Goal: Task Accomplishment & Management: Complete application form

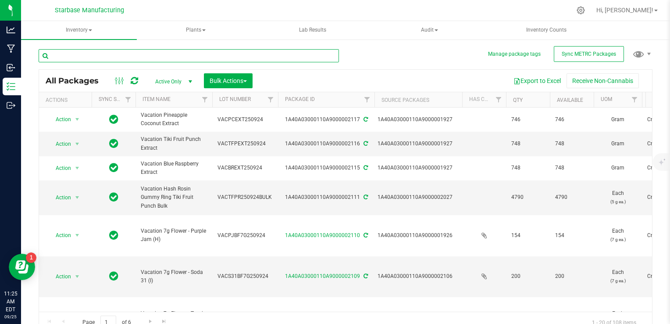
click at [114, 53] on input "text" at bounding box center [189, 55] width 301 height 13
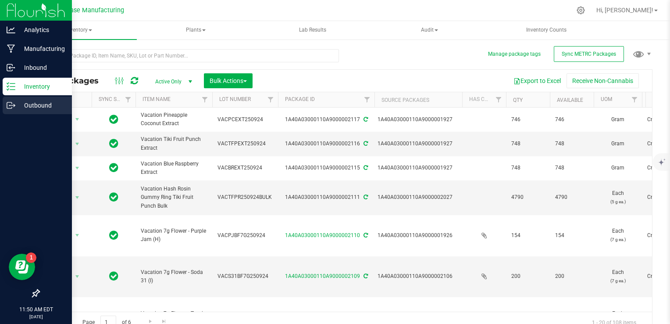
click at [10, 106] on icon at bounding box center [11, 105] width 9 height 9
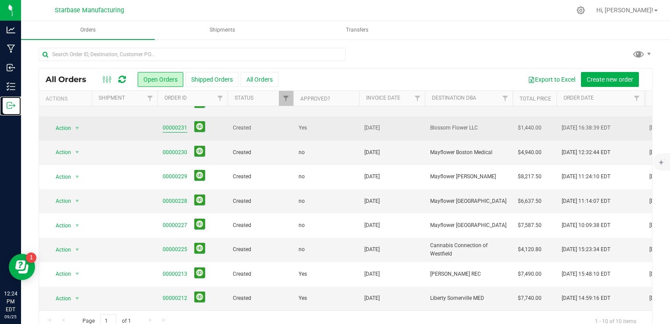
scroll to position [44, 0]
click at [169, 124] on link "00000231" at bounding box center [175, 128] width 25 height 8
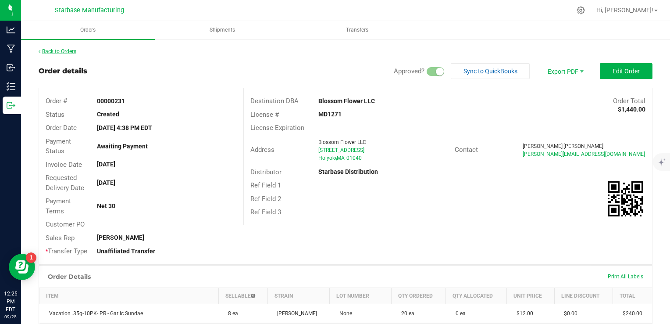
click at [67, 52] on link "Back to Orders" at bounding box center [58, 51] width 38 height 6
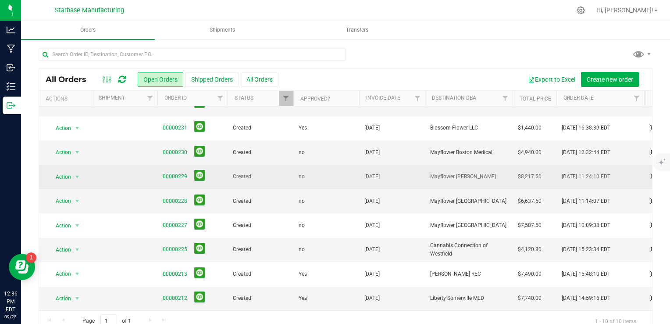
scroll to position [16, 0]
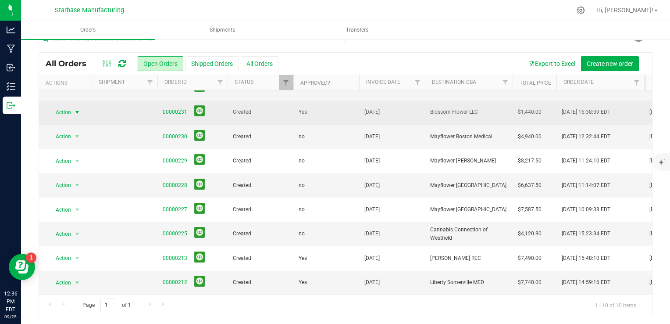
click at [75, 109] on span "select" at bounding box center [77, 112] width 7 height 7
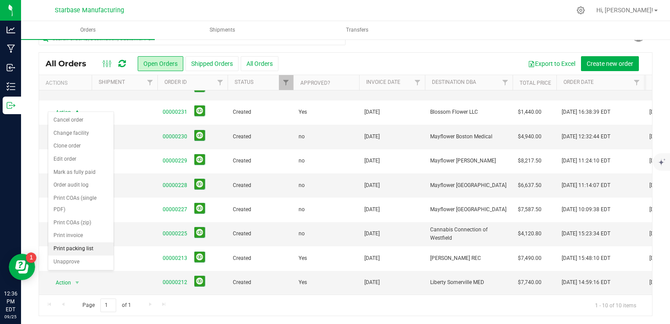
click at [91, 246] on li "Print packing list" at bounding box center [80, 248] width 65 height 13
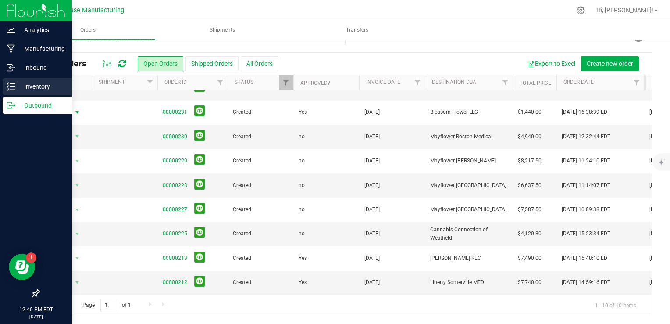
click at [14, 87] on icon at bounding box center [11, 86] width 9 height 9
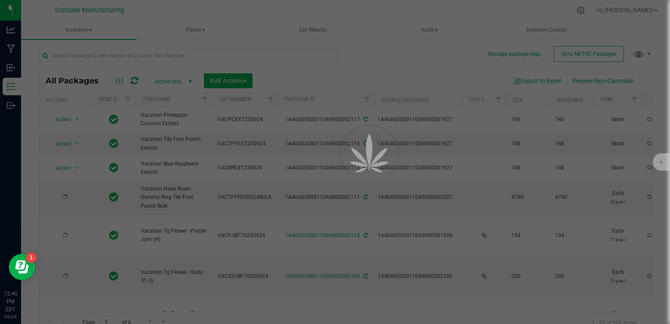
click at [159, 57] on div at bounding box center [335, 162] width 670 height 324
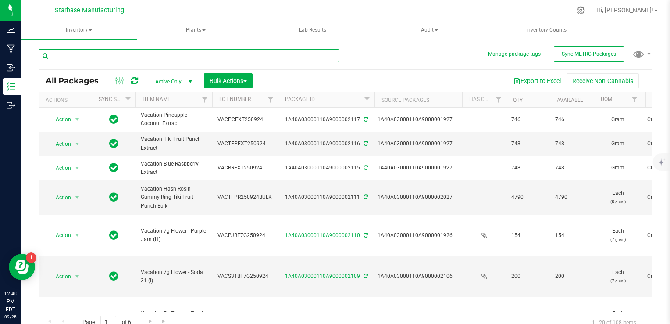
click at [159, 57] on input "text" at bounding box center [189, 55] width 301 height 13
type input "water"
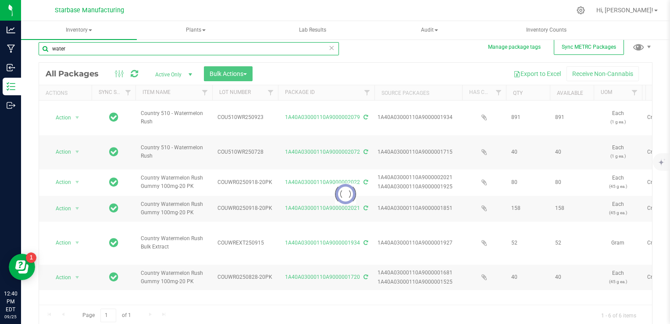
scroll to position [8, 0]
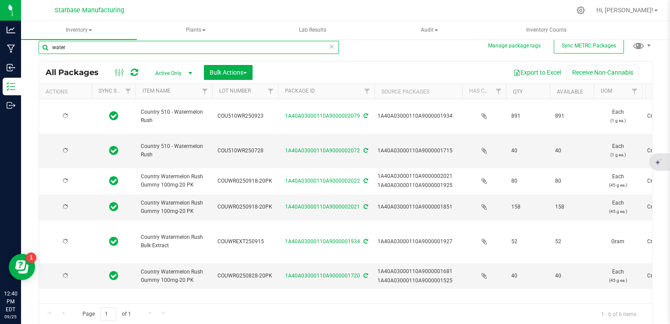
type input "[DATE]"
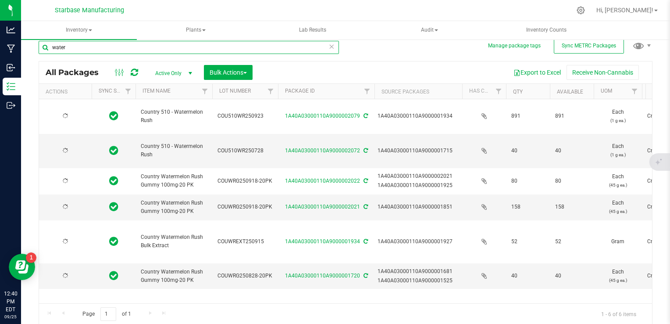
type input "[DATE]"
type input "water"
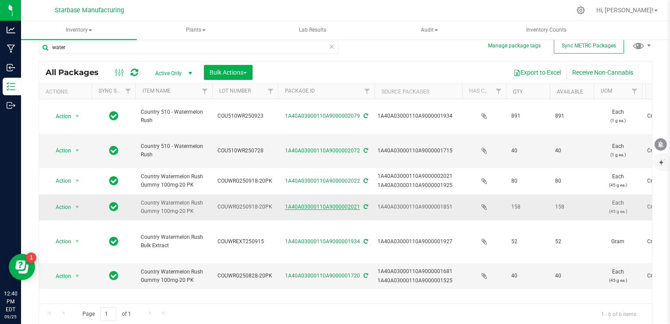
click at [349, 208] on link "1A40A03000110A9000002021" at bounding box center [322, 207] width 75 height 6
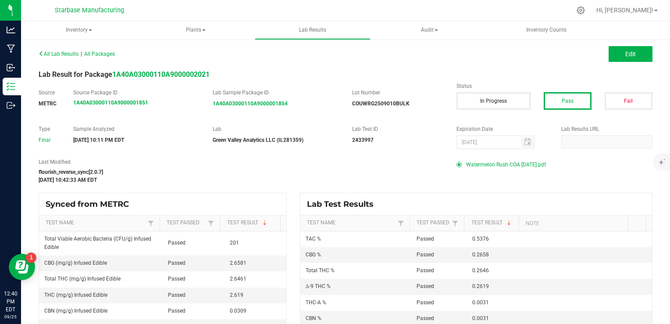
click at [486, 165] on span "Watermelon Rush COA [DATE].pdf" at bounding box center [506, 164] width 80 height 13
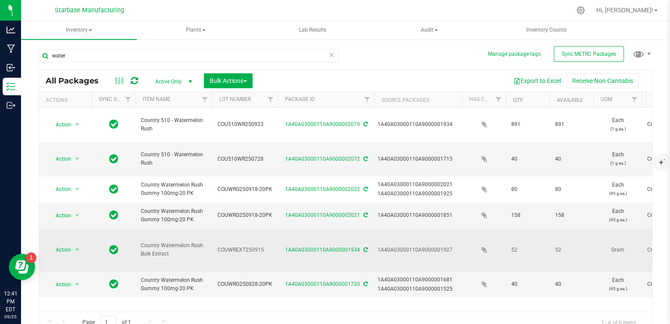
scroll to position [8, 0]
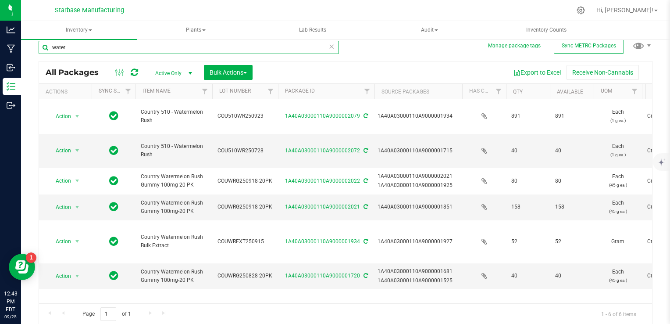
click at [151, 48] on input "water" at bounding box center [189, 47] width 301 height 13
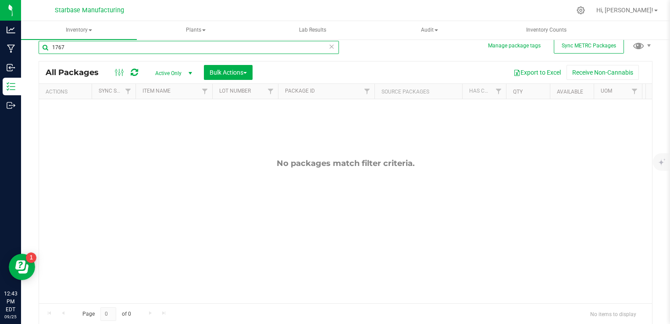
type input "1767"
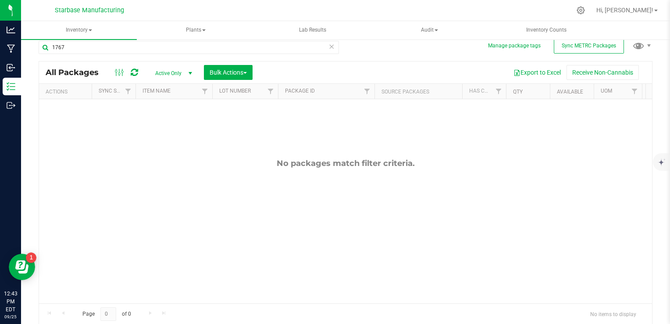
click at [172, 70] on span "Active Only" at bounding box center [172, 73] width 48 height 12
click at [171, 123] on li "All" at bounding box center [171, 126] width 47 height 13
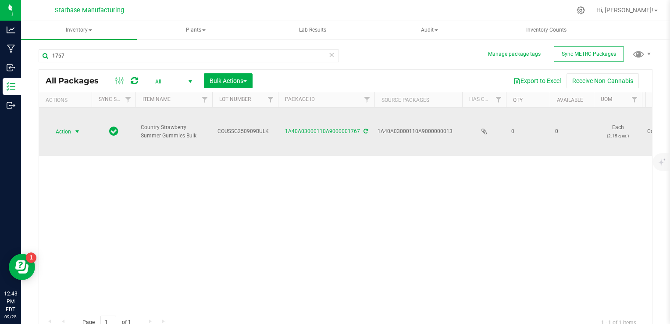
click at [75, 131] on span "select" at bounding box center [77, 131] width 7 height 7
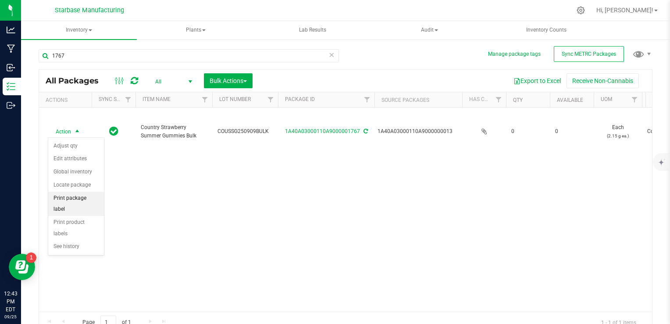
click at [82, 197] on li "Print package label" at bounding box center [76, 204] width 56 height 24
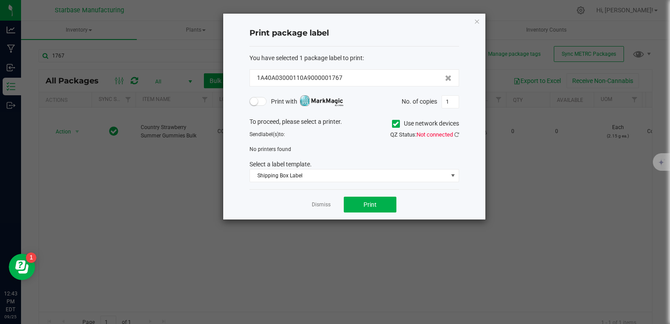
click at [261, 103] on span at bounding box center [259, 101] width 18 height 9
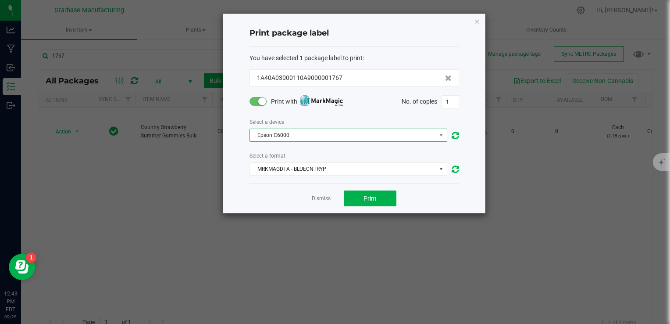
click at [316, 139] on span "Epson C6000" at bounding box center [343, 135] width 186 height 12
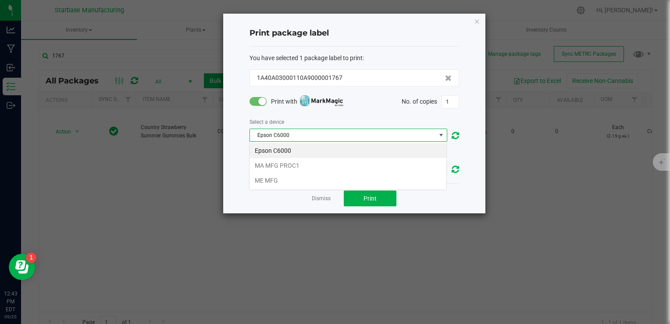
scroll to position [13, 198]
click at [312, 162] on li "MA MFG PROC1" at bounding box center [348, 165] width 197 height 15
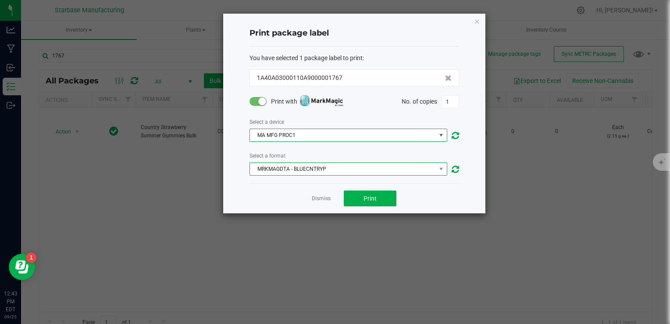
click at [312, 172] on span "MRKMAGDTA - BLUECNTRYP" at bounding box center [343, 169] width 186 height 12
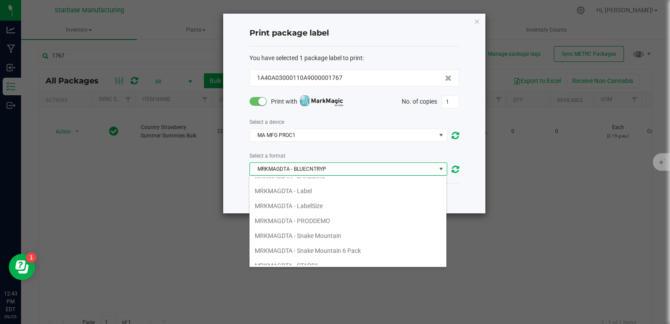
scroll to position [251, 0]
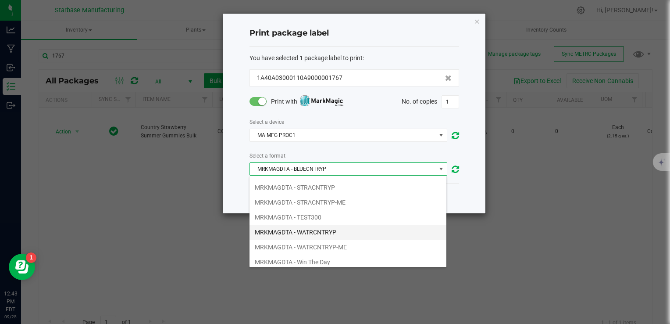
click at [309, 225] on li "MRKMAGDTA - WATRCNTRYP" at bounding box center [348, 232] width 197 height 15
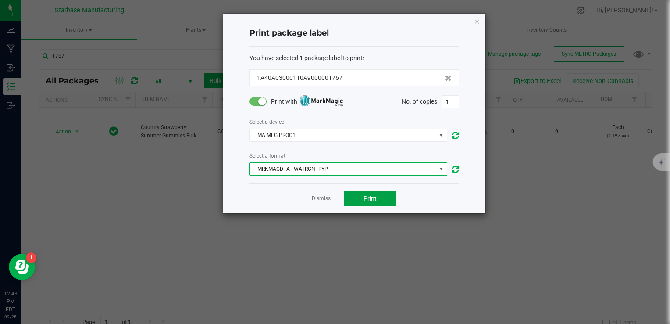
click at [361, 196] on button "Print" at bounding box center [370, 198] width 53 height 16
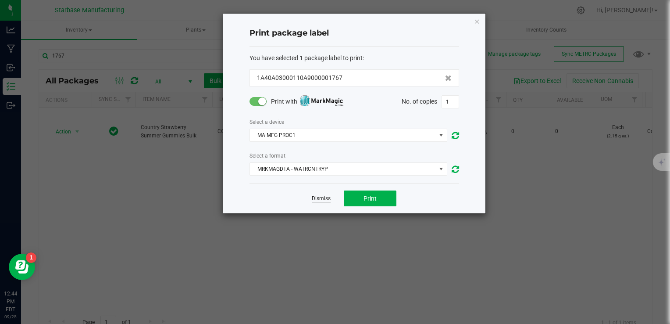
click at [317, 200] on link "Dismiss" at bounding box center [321, 198] width 19 height 7
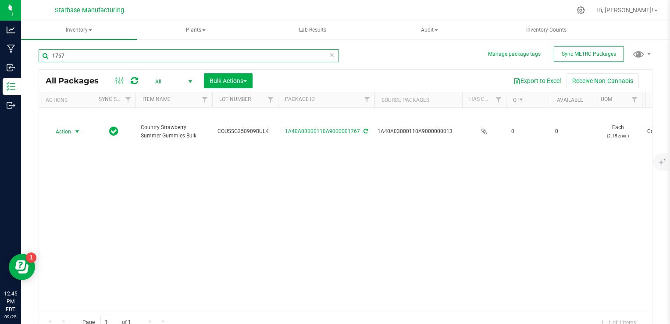
click at [72, 57] on input "1767" at bounding box center [189, 55] width 301 height 13
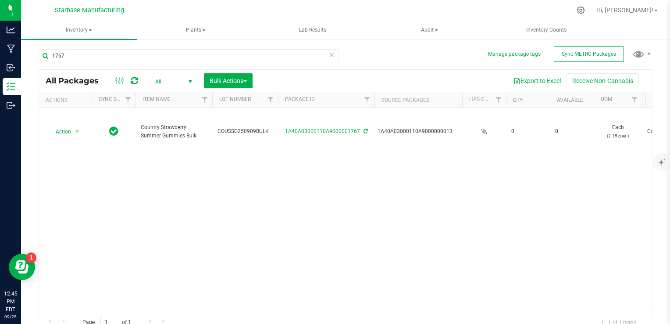
click at [161, 82] on span "All" at bounding box center [172, 81] width 48 height 12
click at [161, 98] on li "Active Only" at bounding box center [171, 96] width 47 height 13
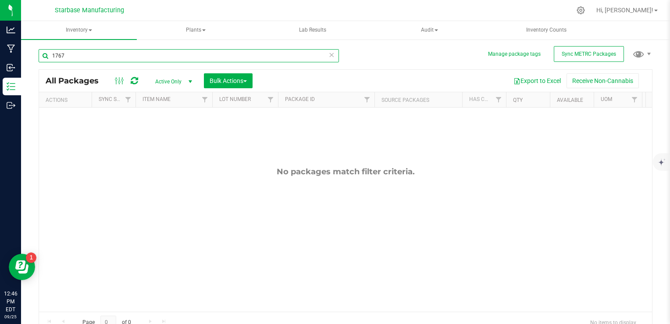
click at [109, 55] on input "1767" at bounding box center [189, 55] width 301 height 13
type input "s"
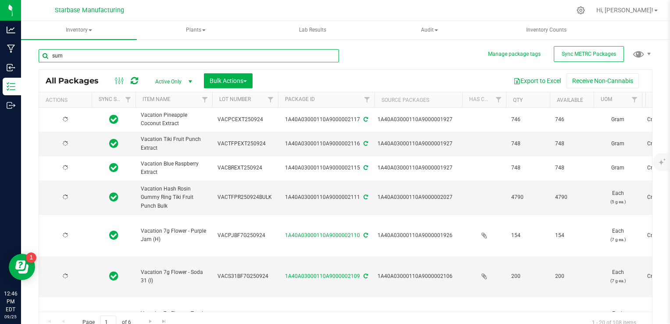
type input "summ"
type input "[DATE]"
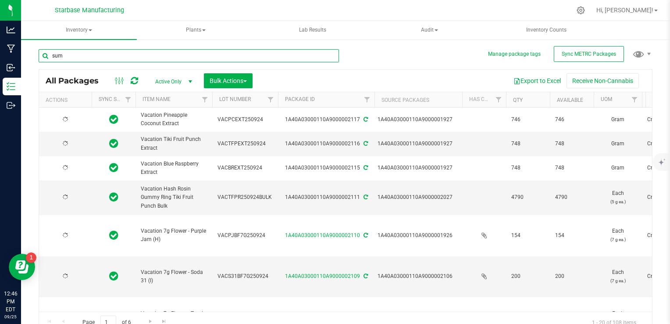
type input "[DATE]"
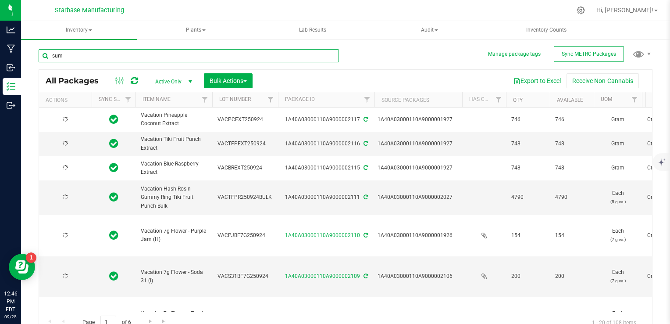
type input "[DATE]"
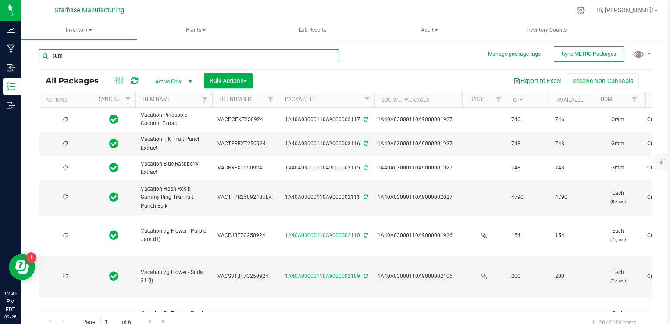
type input "[DATE]"
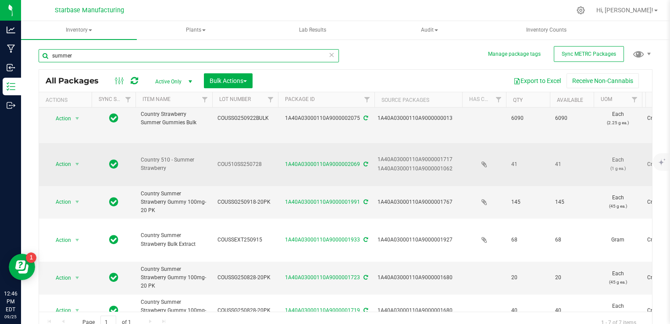
scroll to position [57, 0]
type input "summer"
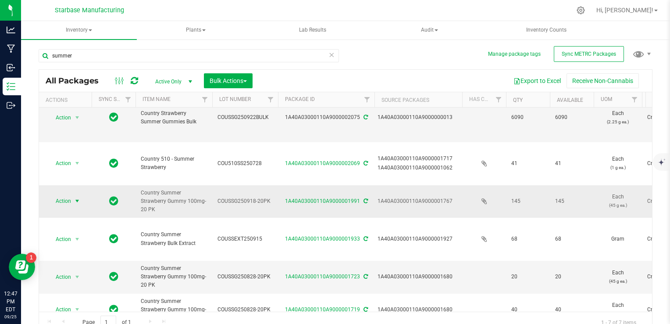
click at [74, 199] on span "select" at bounding box center [77, 200] width 7 height 7
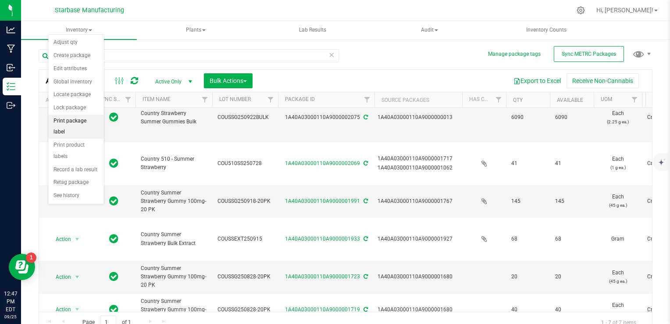
click at [80, 120] on li "Print package label" at bounding box center [76, 127] width 56 height 24
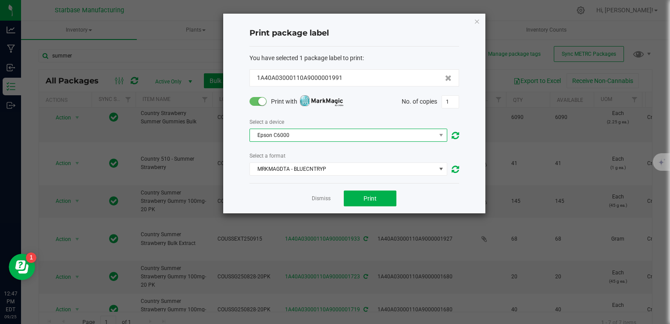
click at [298, 135] on span "Epson C6000" at bounding box center [343, 135] width 186 height 12
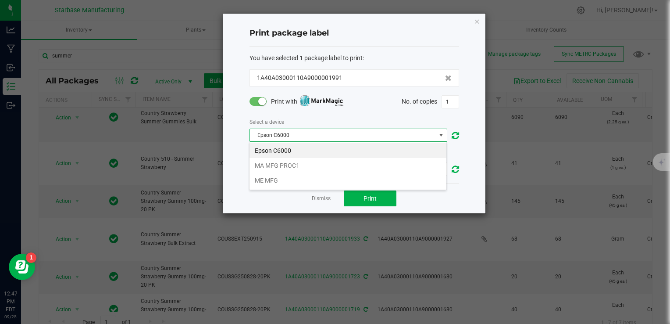
scroll to position [13, 198]
click at [294, 164] on li "MA MFG PROC1" at bounding box center [348, 165] width 197 height 15
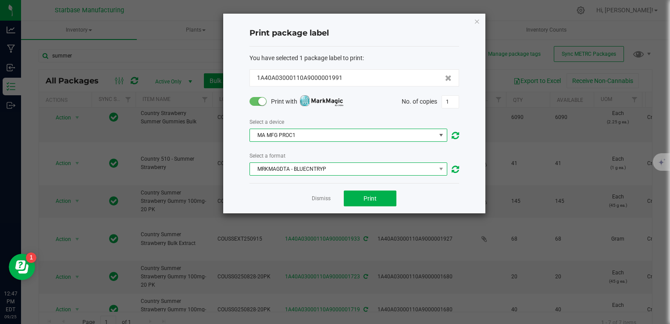
click at [320, 171] on span "MRKMAGDTA - BLUECNTRYP" at bounding box center [343, 169] width 186 height 12
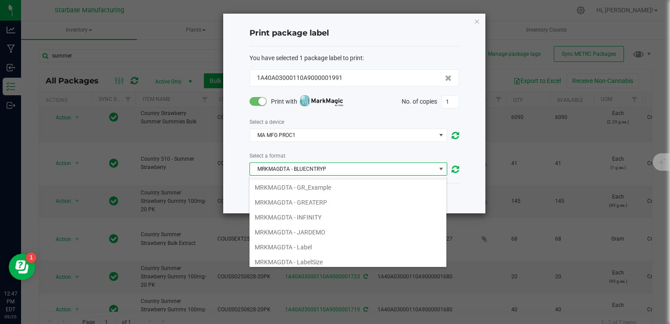
scroll to position [219, 0]
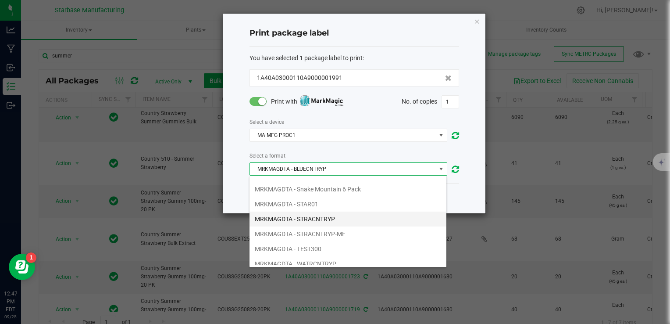
click at [319, 217] on li "MRKMAGDTA - STRACNTRYP" at bounding box center [348, 219] width 197 height 15
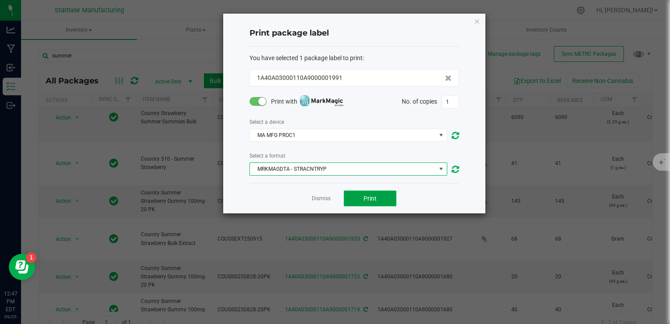
click at [362, 199] on button "Print" at bounding box center [370, 198] width 53 height 16
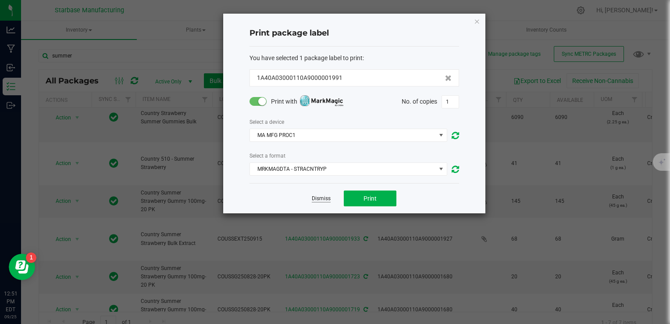
click at [319, 196] on link "Dismiss" at bounding box center [321, 198] width 19 height 7
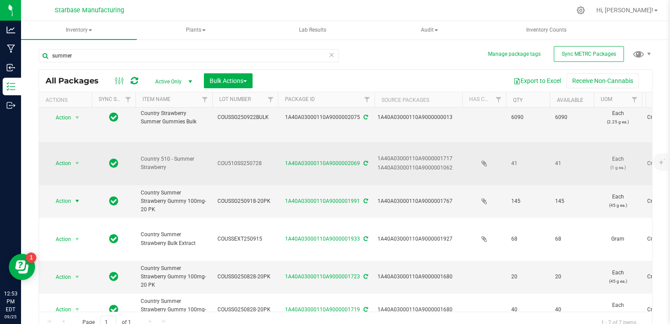
scroll to position [13, 0]
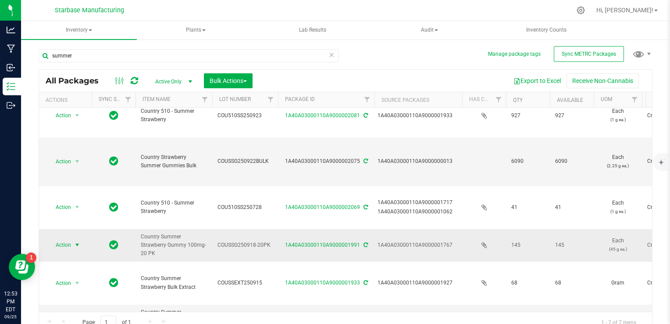
click at [72, 243] on span "select" at bounding box center [77, 245] width 11 height 12
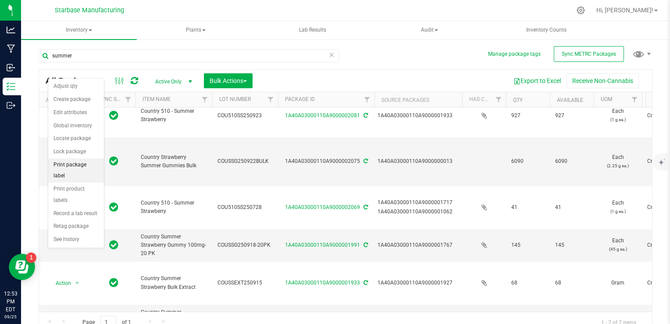
click at [78, 163] on li "Print package label" at bounding box center [76, 170] width 56 height 24
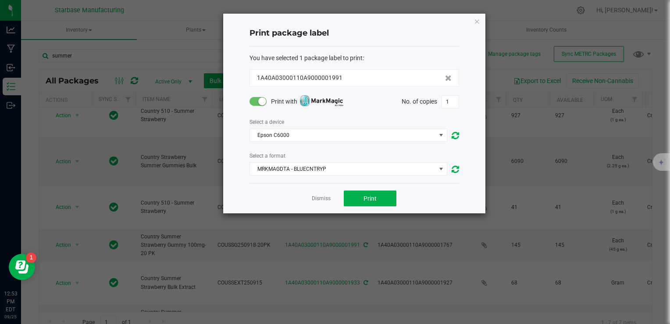
click at [308, 144] on div "Select a device Epson C6000 Select a format MRKMAGDTA - BLUECNTRYP" at bounding box center [355, 146] width 210 height 59
click at [308, 133] on span "Epson C6000" at bounding box center [343, 135] width 186 height 12
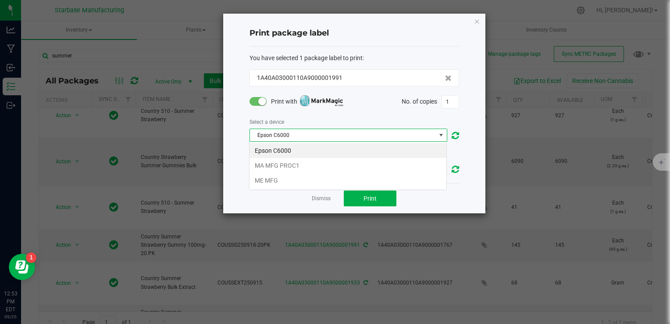
scroll to position [13, 198]
click at [301, 162] on li "MA MFG PROC1" at bounding box center [348, 165] width 197 height 15
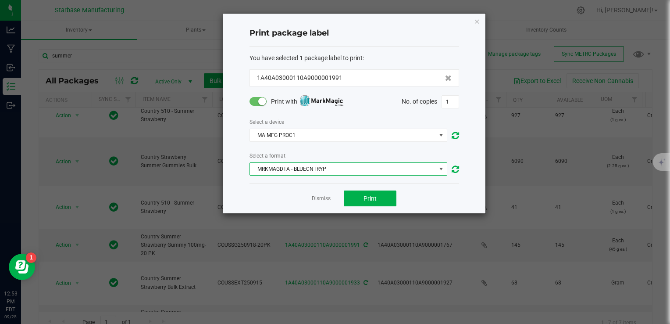
click at [294, 172] on span "MRKMAGDTA - BLUECNTRYP" at bounding box center [343, 169] width 186 height 12
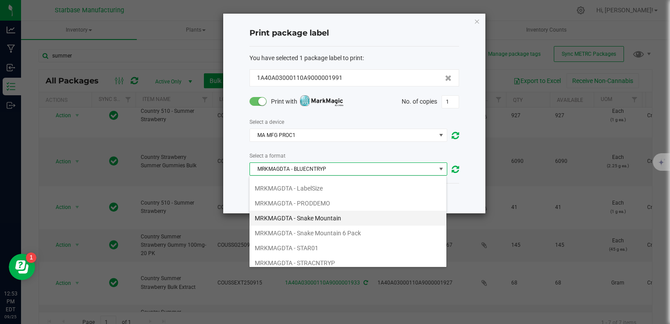
scroll to position [219, 0]
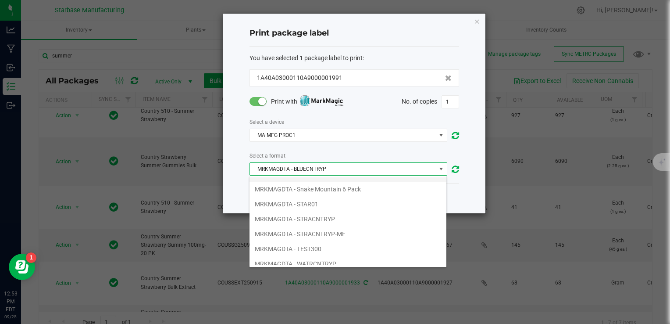
click at [297, 215] on li "MRKMAGDTA - STRACNTRYP" at bounding box center [348, 219] width 197 height 15
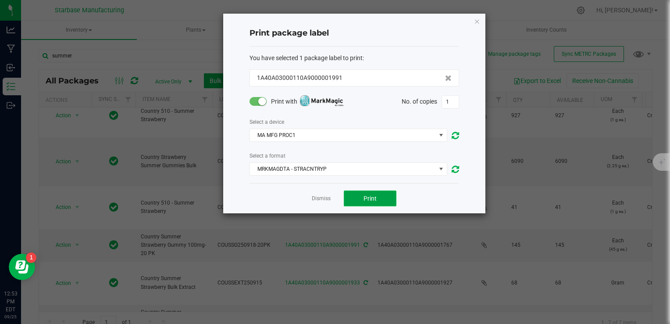
click at [361, 193] on button "Print" at bounding box center [370, 198] width 53 height 16
click at [363, 194] on button "Print" at bounding box center [370, 198] width 53 height 16
click at [450, 102] on input "1" at bounding box center [450, 102] width 17 height 12
type input "150"
click at [367, 198] on span "Print" at bounding box center [370, 198] width 13 height 7
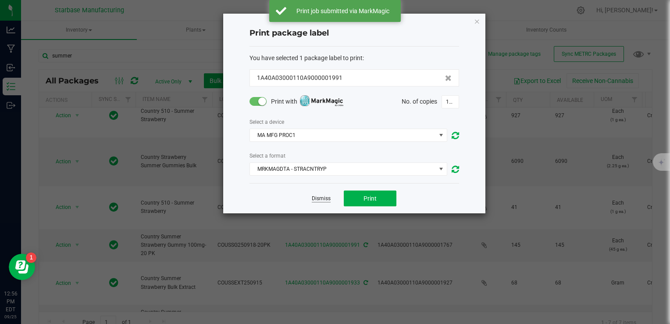
click at [322, 197] on link "Dismiss" at bounding box center [321, 198] width 19 height 7
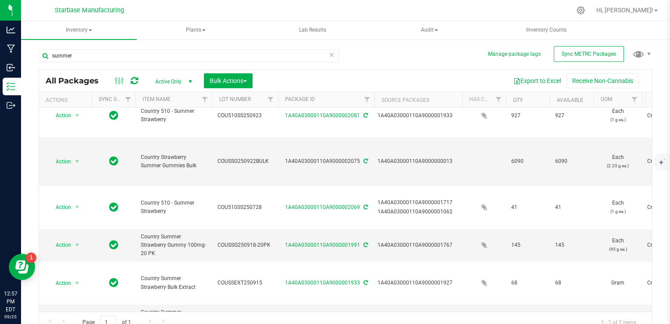
click at [353, 60] on div "summer All Packages Active Only Active Only Lab Samples Locked All External Int…" at bounding box center [346, 187] width 614 height 292
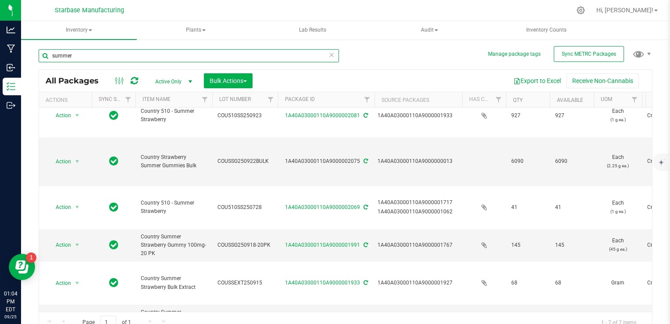
click at [154, 57] on input "summer" at bounding box center [189, 55] width 301 height 13
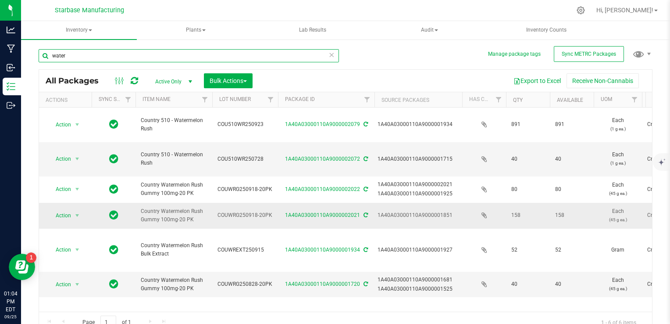
type input "water"
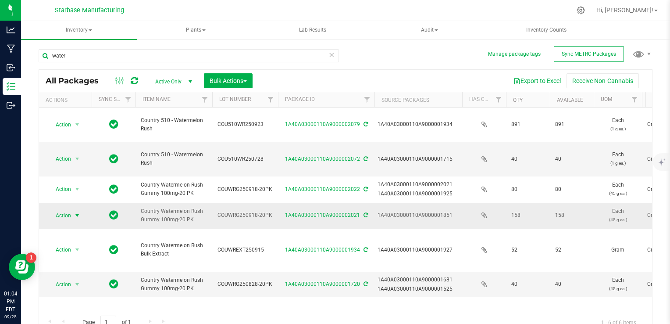
click at [69, 215] on span "Action" at bounding box center [60, 215] width 24 height 12
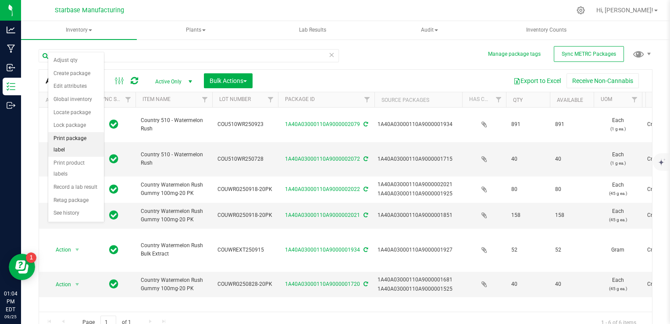
click at [86, 140] on li "Print package label" at bounding box center [76, 144] width 56 height 24
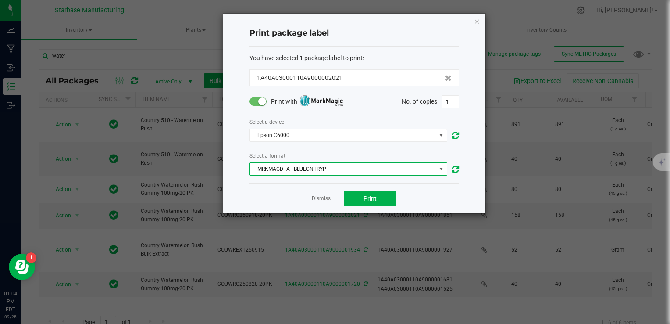
click at [314, 165] on span "MRKMAGDTA - BLUECNTRYP" at bounding box center [343, 169] width 186 height 12
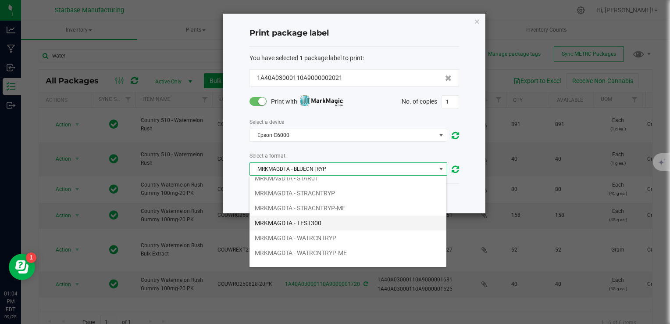
scroll to position [251, 0]
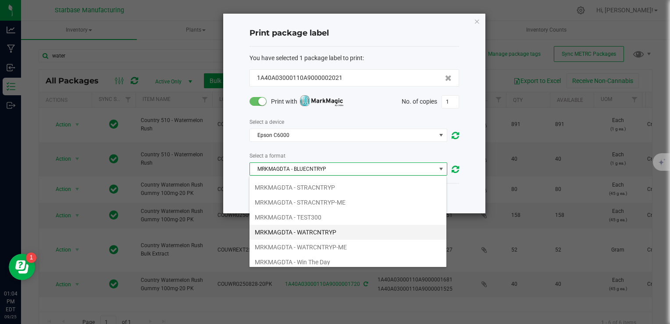
click at [321, 232] on li "MRKMAGDTA - WATRCNTRYP" at bounding box center [348, 232] width 197 height 15
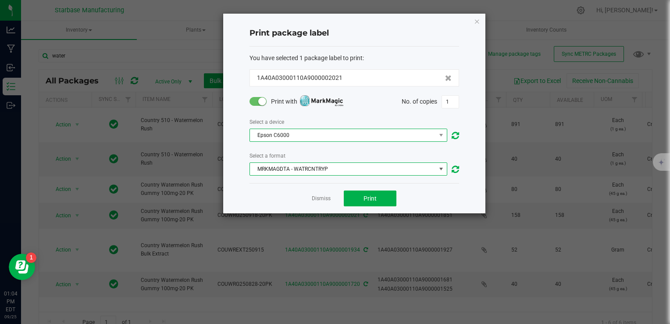
click at [297, 138] on span "Epson C6000" at bounding box center [343, 135] width 186 height 12
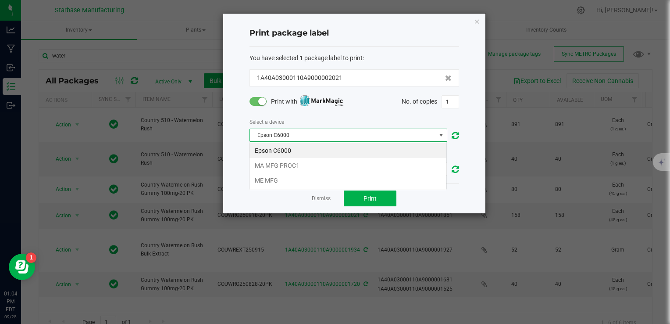
scroll to position [13, 198]
click at [296, 162] on li "MA MFG PROC1" at bounding box center [348, 165] width 197 height 15
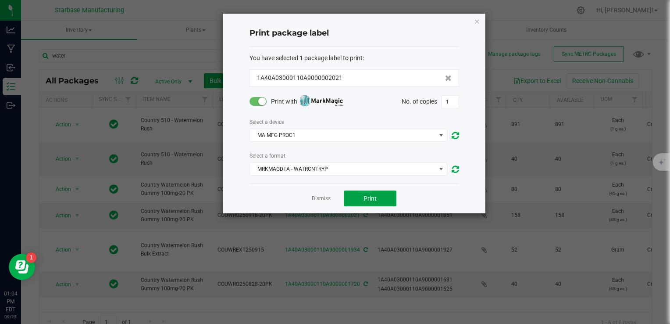
drag, startPoint x: 360, startPoint y: 194, endPoint x: 361, endPoint y: 198, distance: 4.6
click at [361, 198] on button "Print" at bounding box center [370, 198] width 53 height 16
click at [321, 199] on link "Dismiss" at bounding box center [321, 198] width 19 height 7
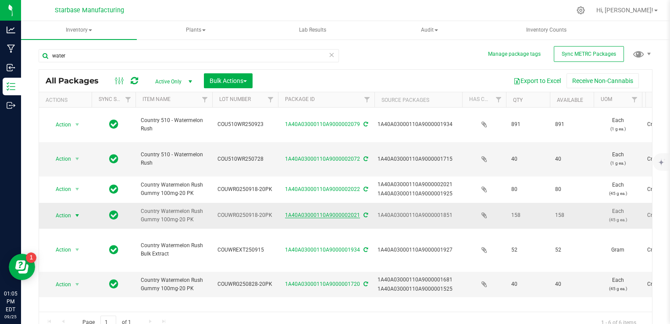
click at [323, 215] on link "1A40A03000110A9000002021" at bounding box center [322, 215] width 75 height 6
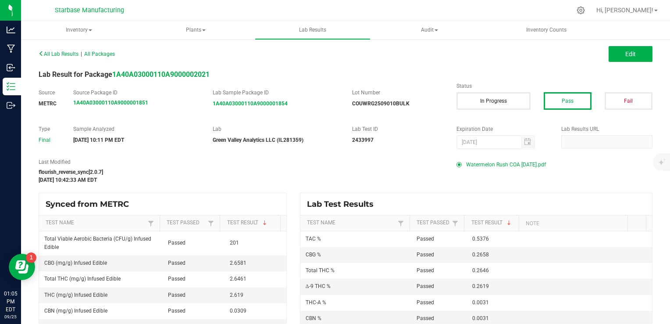
click at [502, 166] on span "Watermelon Rush COA [DATE].pdf" at bounding box center [506, 164] width 80 height 13
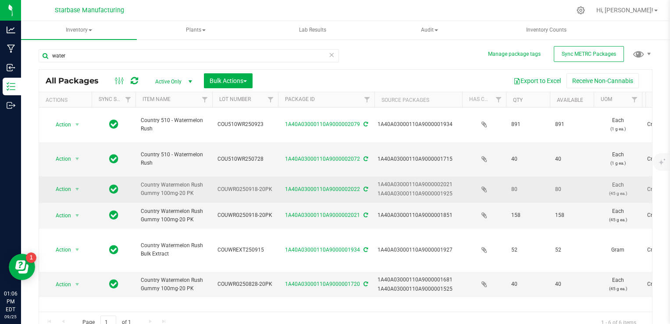
scroll to position [8, 0]
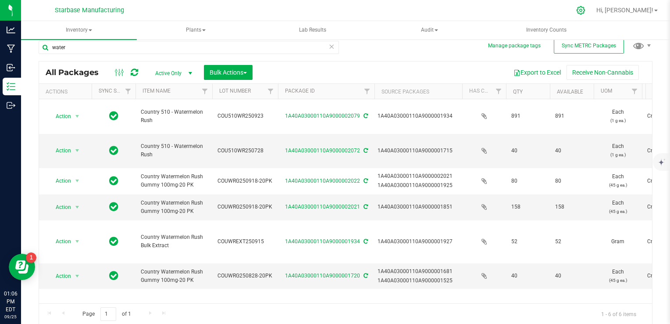
click at [586, 6] on icon at bounding box center [581, 10] width 9 height 9
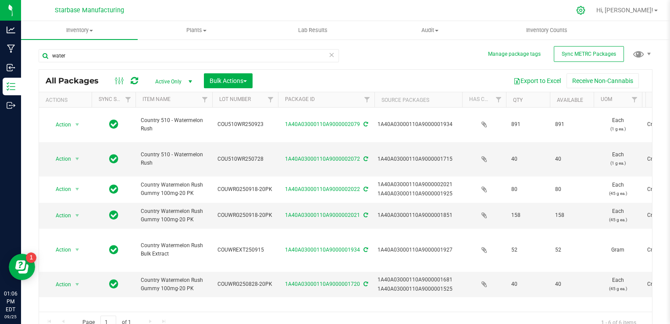
click at [586, 11] on icon at bounding box center [581, 10] width 9 height 9
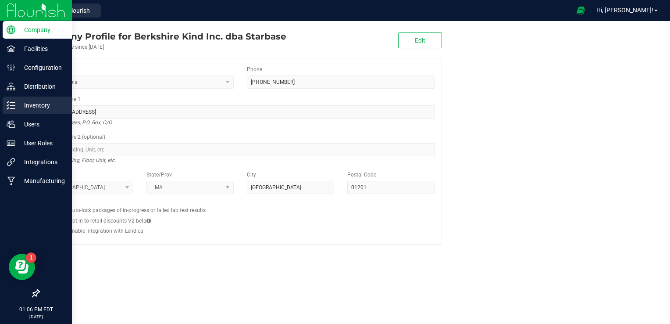
click at [9, 101] on icon at bounding box center [11, 105] width 9 height 9
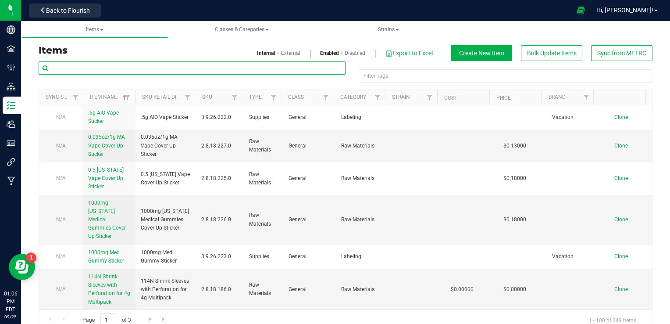
click at [97, 65] on input "text" at bounding box center [192, 67] width 307 height 13
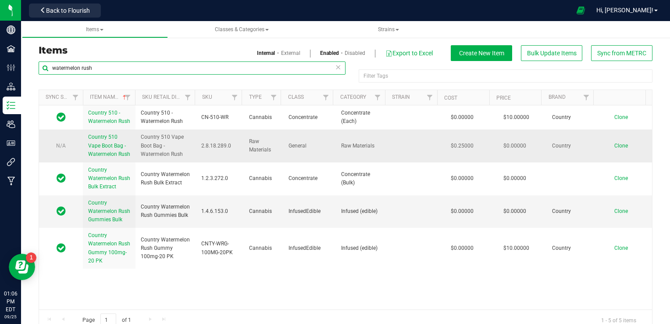
scroll to position [15, 0]
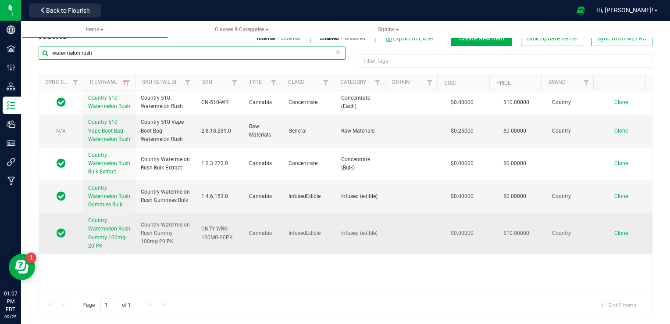
type input "watermelon rush"
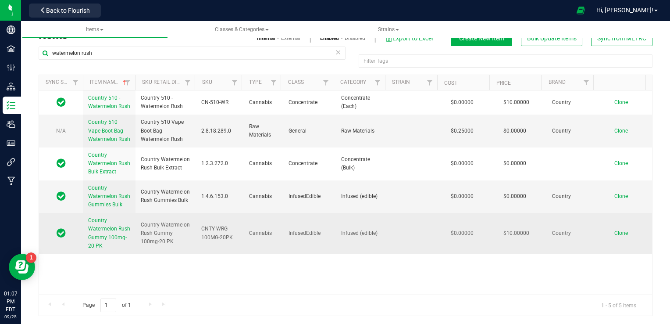
click at [100, 249] on span "Country Watermelon Rush Gummy 100mg-20 PK" at bounding box center [109, 233] width 42 height 32
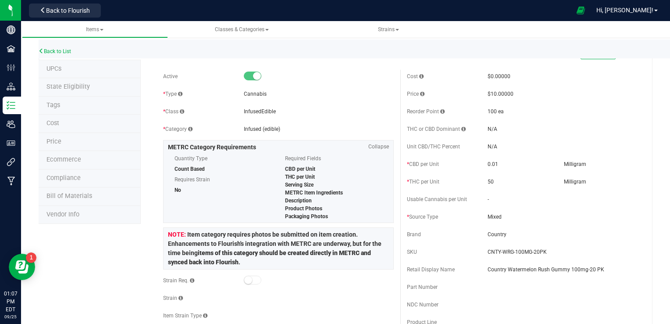
click at [76, 70] on li "UPCs" at bounding box center [90, 69] width 102 height 18
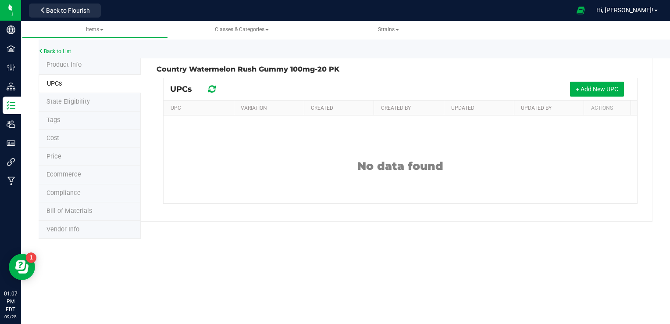
click at [71, 103] on span "State Eligibility" at bounding box center [68, 101] width 43 height 7
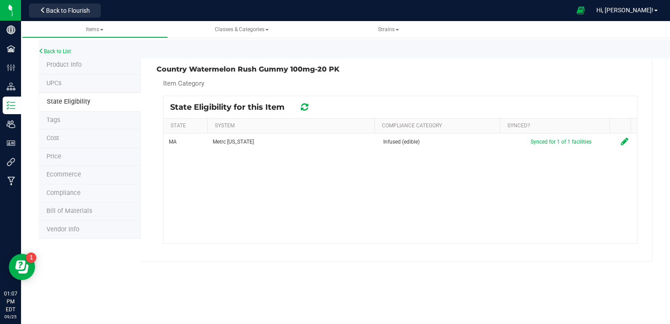
click at [75, 121] on li "Tags" at bounding box center [90, 120] width 102 height 18
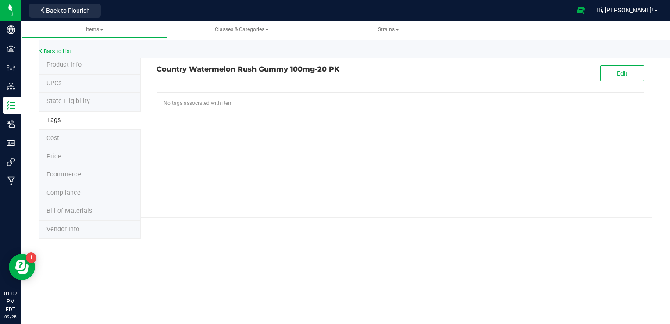
click at [80, 135] on li "Cost" at bounding box center [90, 138] width 102 height 18
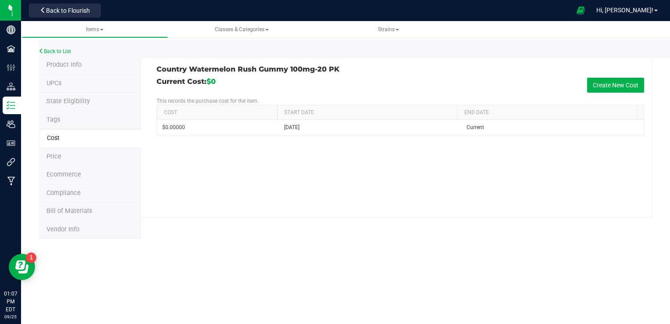
click at [86, 157] on li "Price" at bounding box center [90, 157] width 102 height 18
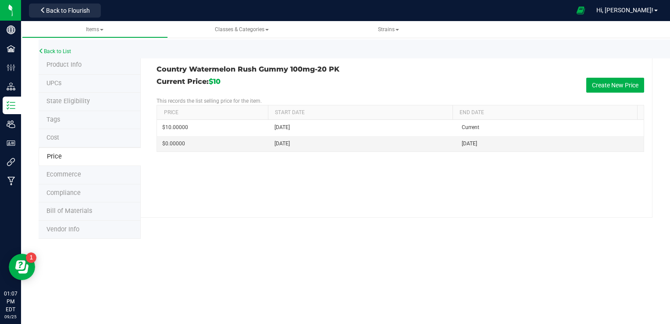
click at [90, 172] on li "Ecommerce" at bounding box center [90, 175] width 102 height 18
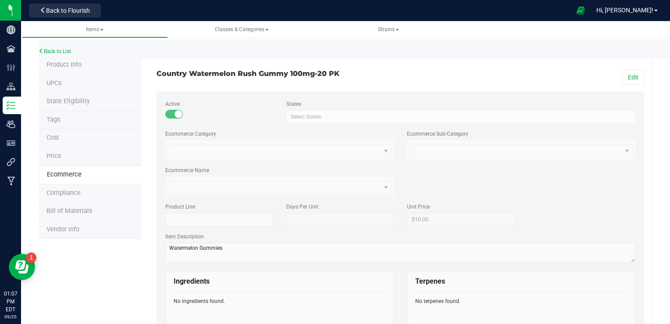
click at [93, 193] on li "Compliance" at bounding box center [90, 193] width 102 height 18
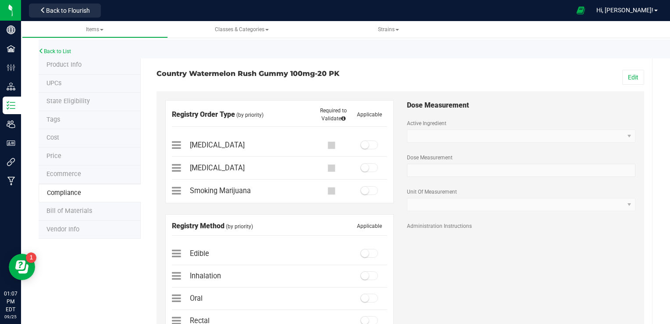
click at [94, 209] on li "Bill of Materials" at bounding box center [90, 211] width 102 height 18
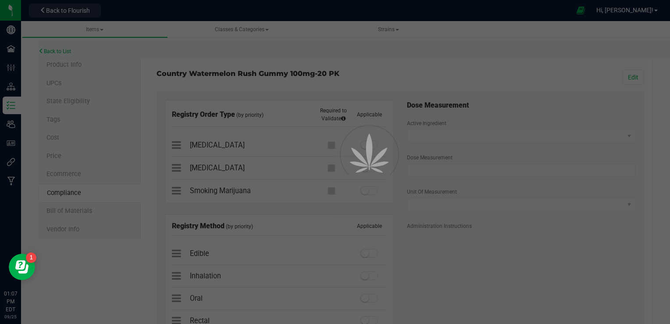
select select "32"
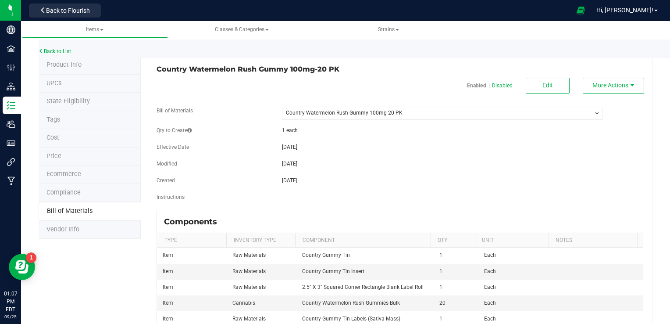
click at [94, 229] on li "Vendor Info" at bounding box center [90, 230] width 102 height 18
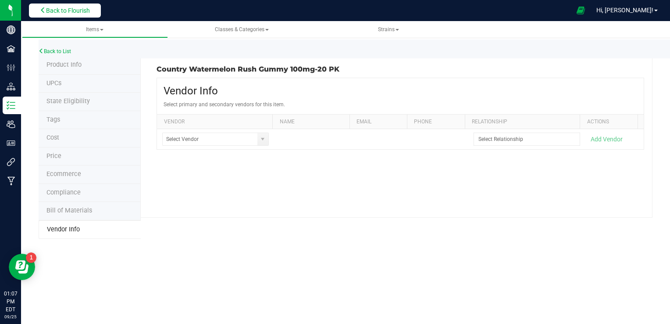
click at [49, 12] on span "Back to Flourish" at bounding box center [68, 10] width 44 height 7
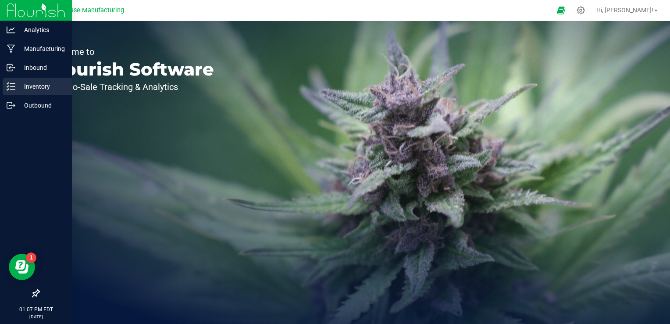
click at [14, 87] on icon at bounding box center [11, 86] width 9 height 9
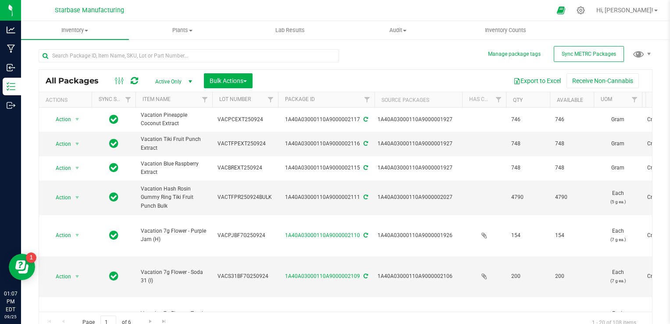
click at [176, 82] on span "Active Only" at bounding box center [172, 81] width 48 height 12
click at [168, 134] on li "All" at bounding box center [171, 135] width 47 height 13
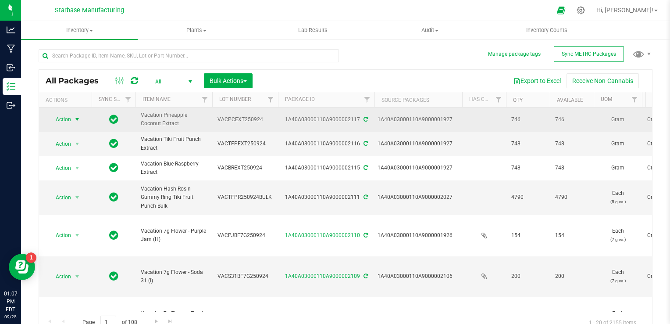
click at [77, 121] on span "select" at bounding box center [77, 119] width 7 height 7
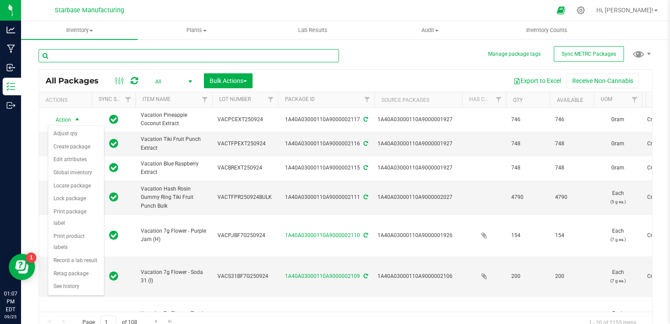
click at [137, 52] on input "text" at bounding box center [189, 55] width 301 height 13
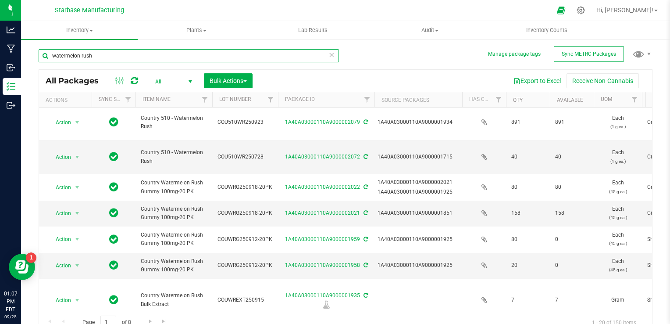
scroll to position [176, 0]
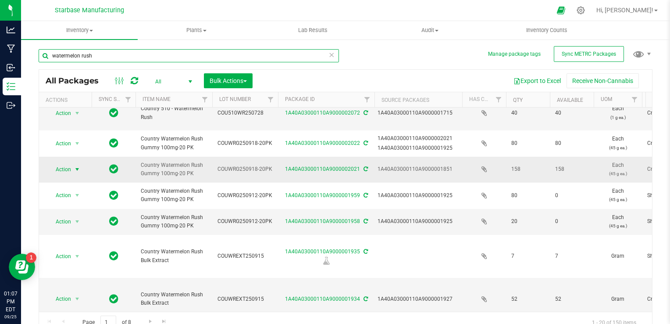
type input "watermelon rush"
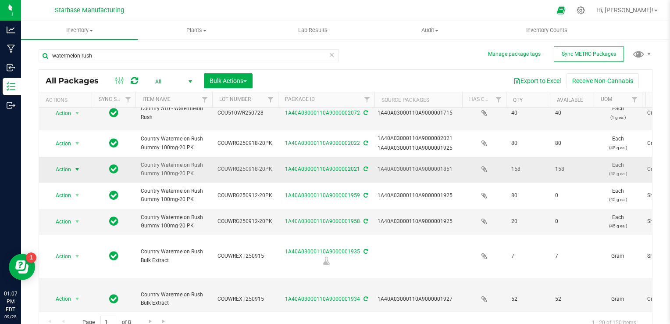
click at [73, 169] on span "select" at bounding box center [77, 169] width 11 height 12
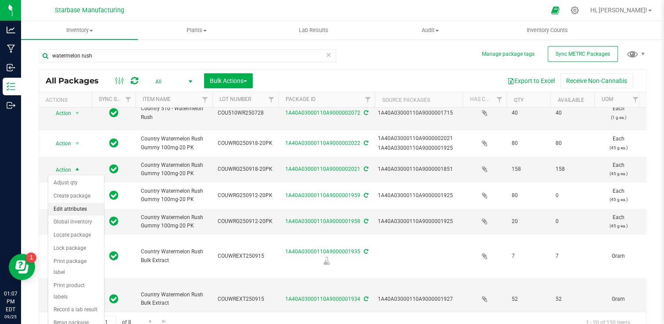
click at [79, 210] on li "Edit attributes" at bounding box center [76, 209] width 56 height 13
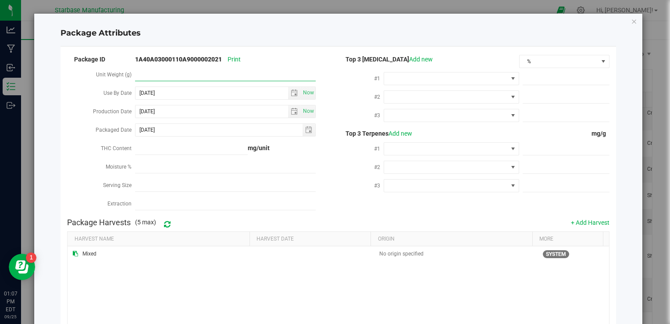
click at [158, 75] on span at bounding box center [225, 74] width 181 height 13
type input "43"
type input "43.0000"
click at [290, 31] on h4 "Package Attributes" at bounding box center [339, 33] width 556 height 11
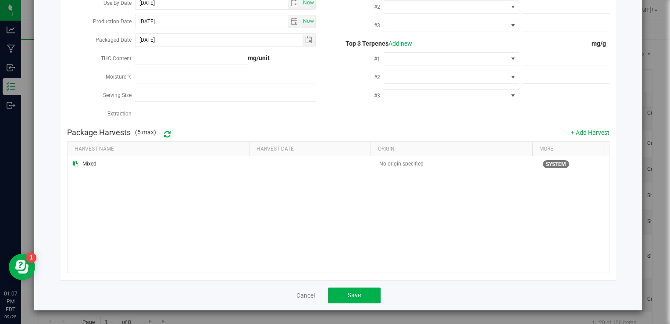
scroll to position [91, 0]
click at [367, 294] on button "Save" at bounding box center [354, 295] width 53 height 16
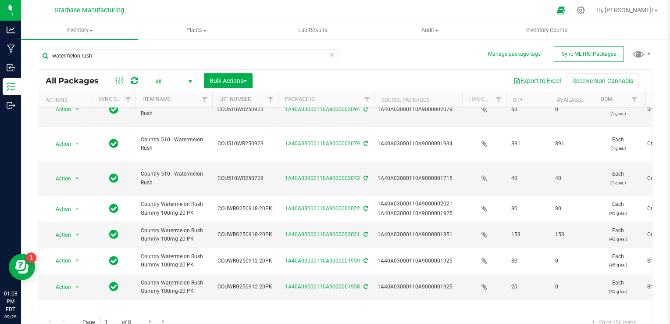
scroll to position [132, 0]
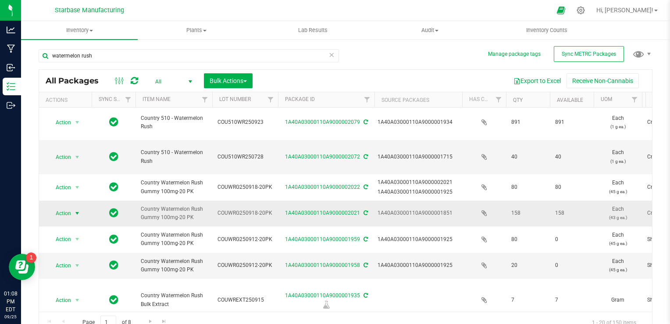
click at [70, 211] on span "Action" at bounding box center [60, 213] width 24 height 12
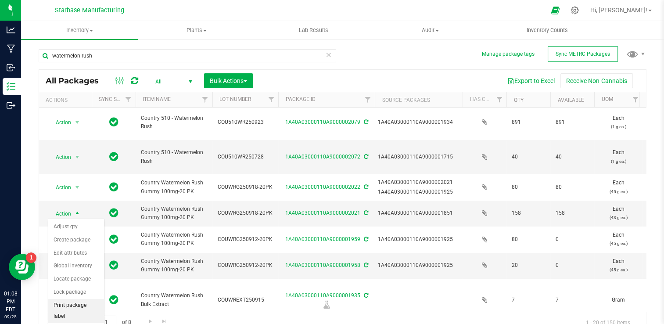
click at [79, 303] on li "Print package label" at bounding box center [76, 311] width 56 height 24
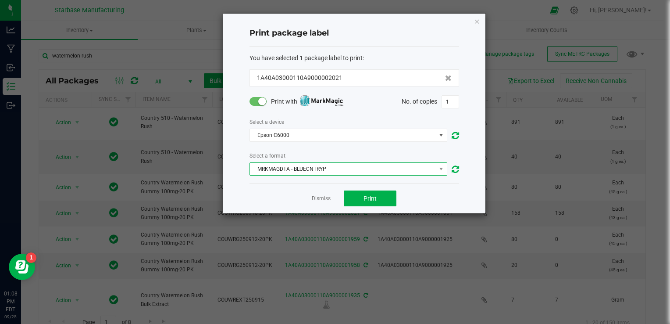
click at [317, 169] on span "MRKMAGDTA - BLUECNTRYP" at bounding box center [343, 169] width 186 height 12
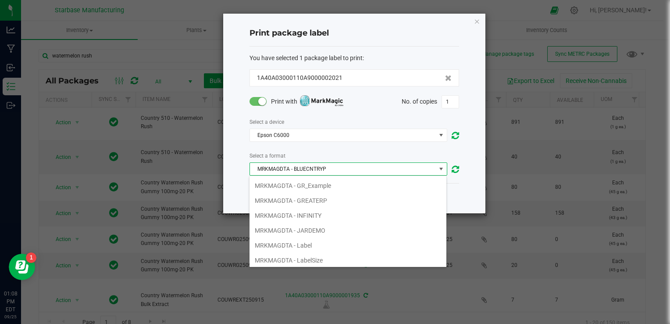
scroll to position [251, 0]
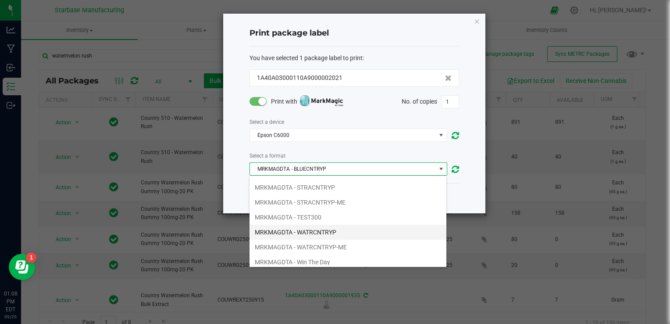
click at [316, 231] on li "MRKMAGDTA - WATRCNTRYP" at bounding box center [348, 232] width 197 height 15
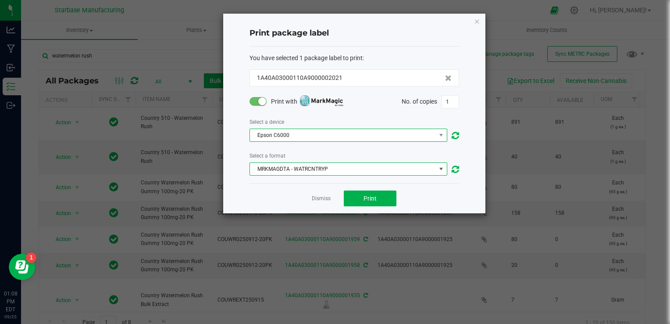
click at [292, 134] on span "Epson C6000" at bounding box center [343, 135] width 186 height 12
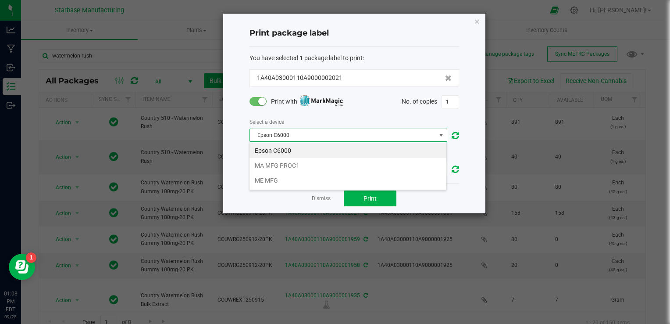
scroll to position [13, 198]
drag, startPoint x: 292, startPoint y: 163, endPoint x: 306, endPoint y: 172, distance: 16.7
click at [292, 164] on li "MA MFG PROC1" at bounding box center [348, 165] width 197 height 15
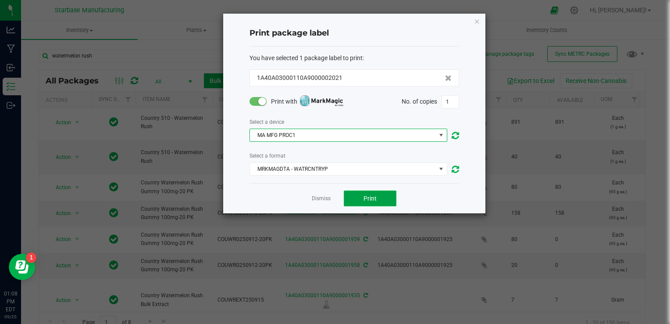
click at [362, 193] on button "Print" at bounding box center [370, 198] width 53 height 16
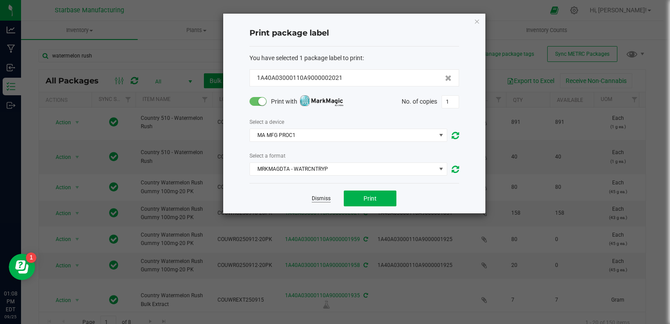
click at [318, 200] on link "Dismiss" at bounding box center [321, 198] width 19 height 7
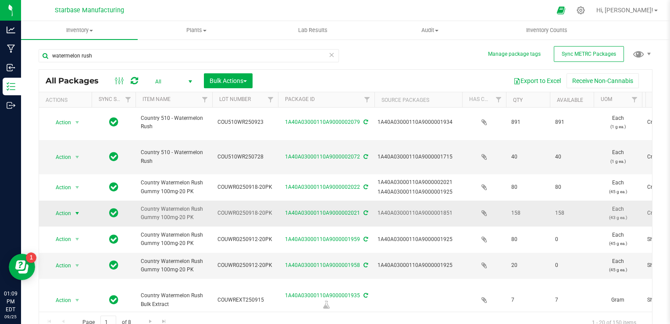
click at [76, 214] on span "select" at bounding box center [77, 213] width 7 height 7
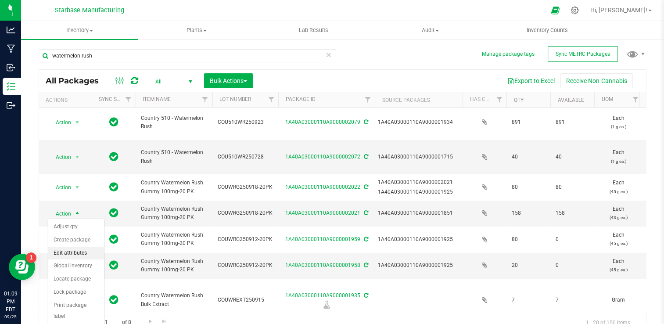
click at [81, 255] on li "Edit attributes" at bounding box center [76, 253] width 56 height 13
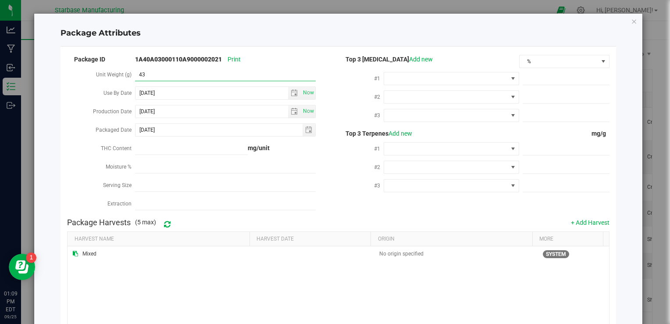
click at [157, 73] on span "43.0000 43" at bounding box center [225, 74] width 181 height 13
click at [157, 73] on input "43" at bounding box center [225, 74] width 181 height 12
type input "42"
type input "42.0000"
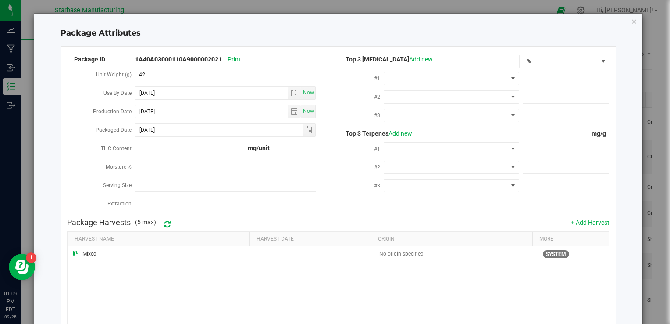
click at [279, 39] on h4 "Package Attributes" at bounding box center [339, 33] width 556 height 11
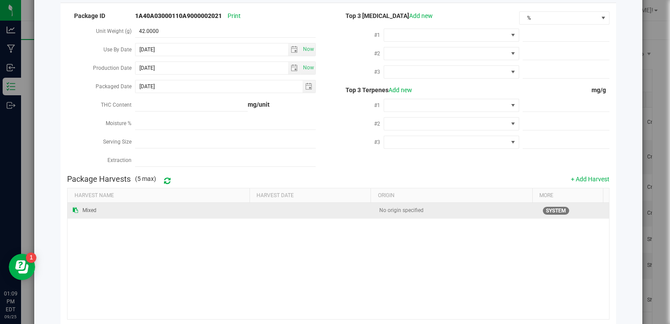
scroll to position [91, 0]
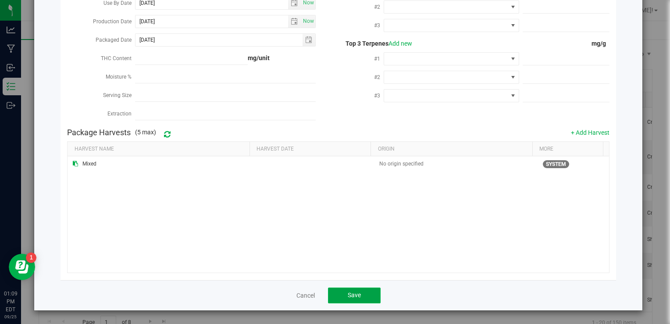
click at [369, 300] on button "Save" at bounding box center [354, 295] width 53 height 16
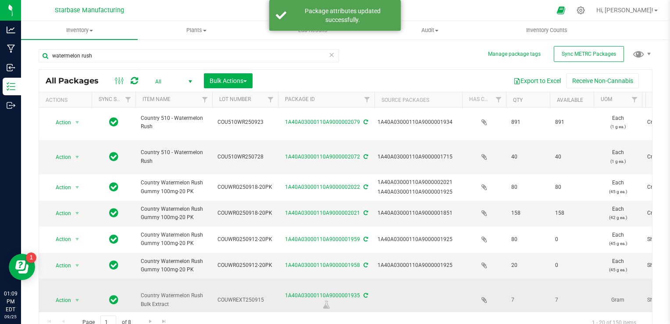
scroll to position [176, 0]
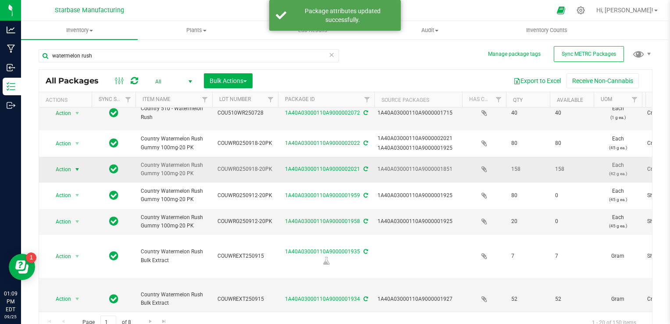
click at [74, 166] on span "select" at bounding box center [77, 169] width 7 height 7
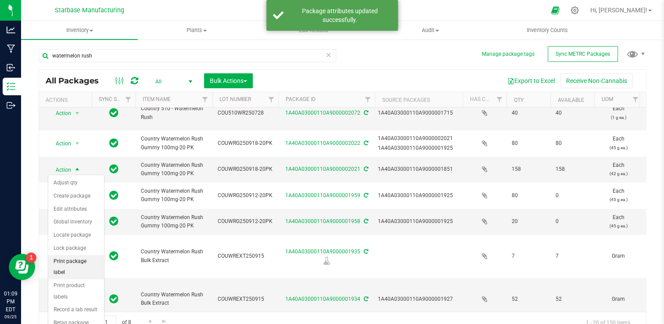
click at [81, 259] on li "Print package label" at bounding box center [76, 267] width 56 height 24
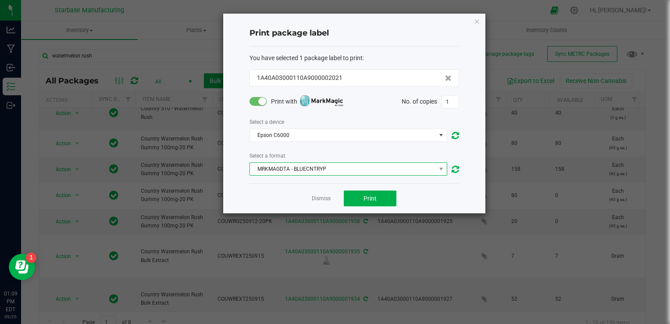
click at [321, 169] on span "MRKMAGDTA - BLUECNTRYP" at bounding box center [343, 169] width 186 height 12
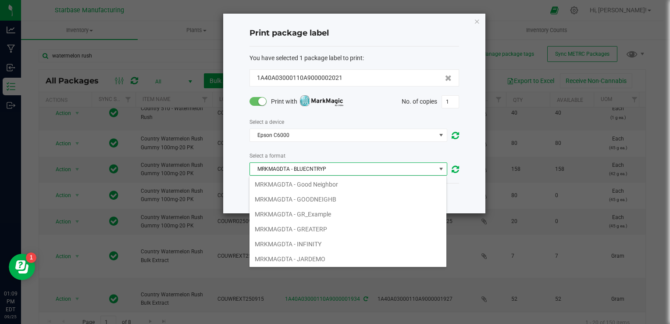
scroll to position [251, 0]
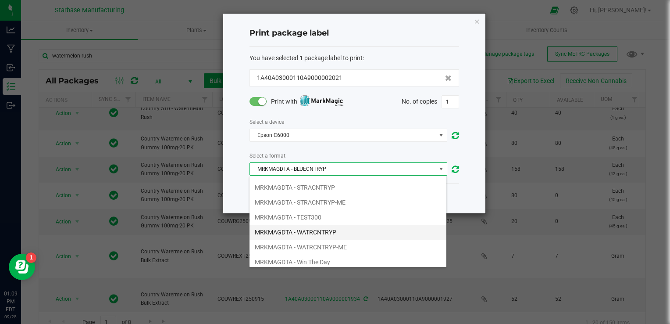
click at [311, 229] on li "MRKMAGDTA - WATRCNTRYP" at bounding box center [348, 232] width 197 height 15
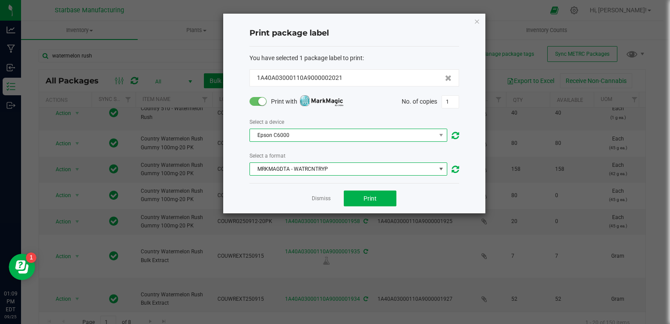
click at [294, 138] on span "Epson C6000" at bounding box center [343, 135] width 186 height 12
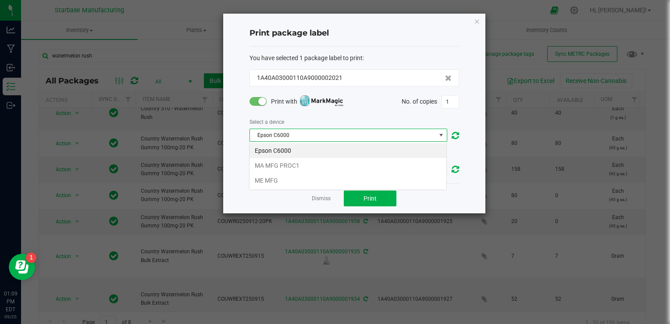
scroll to position [13, 198]
click at [293, 165] on li "MA MFG PROC1" at bounding box center [348, 165] width 197 height 15
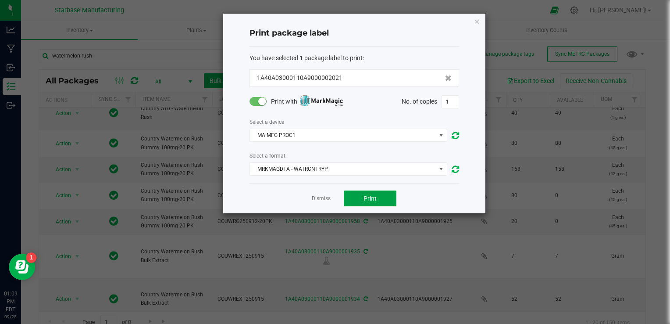
click at [361, 205] on button "Print" at bounding box center [370, 198] width 53 height 16
click at [448, 101] on input "1" at bounding box center [450, 102] width 17 height 12
type input "160"
click at [374, 201] on span "Print" at bounding box center [370, 198] width 13 height 7
click at [319, 203] on div "Dismiss Print" at bounding box center [355, 198] width 210 height 30
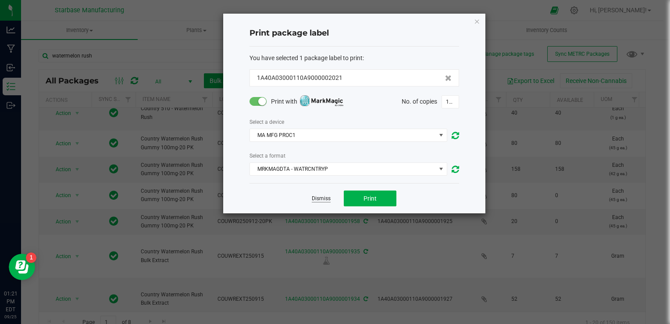
click at [312, 197] on link "Dismiss" at bounding box center [321, 198] width 19 height 7
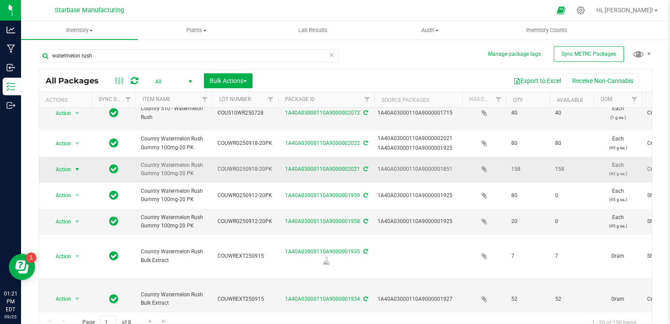
click at [78, 166] on span "select" at bounding box center [77, 169] width 7 height 7
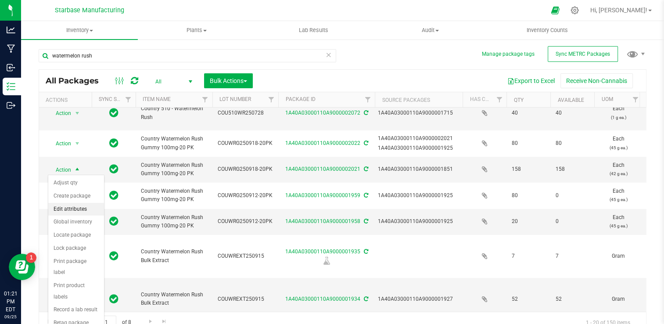
click at [83, 209] on li "Edit attributes" at bounding box center [76, 209] width 56 height 13
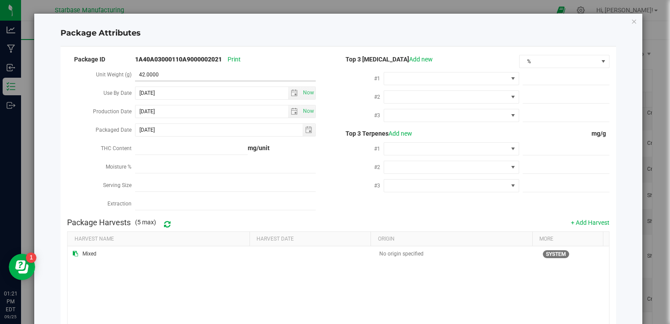
click at [174, 78] on span "42.0000 42" at bounding box center [225, 74] width 181 height 13
click at [174, 78] on input "42" at bounding box center [225, 74] width 181 height 12
type input "45"
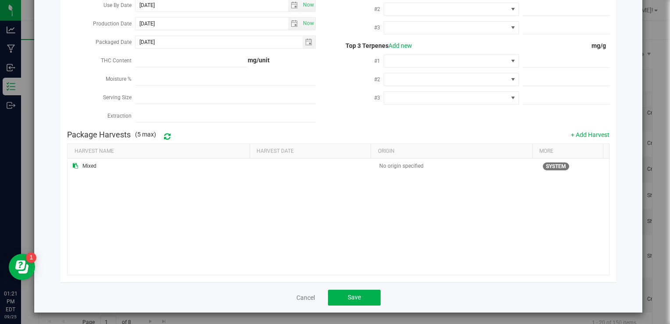
scroll to position [91, 0]
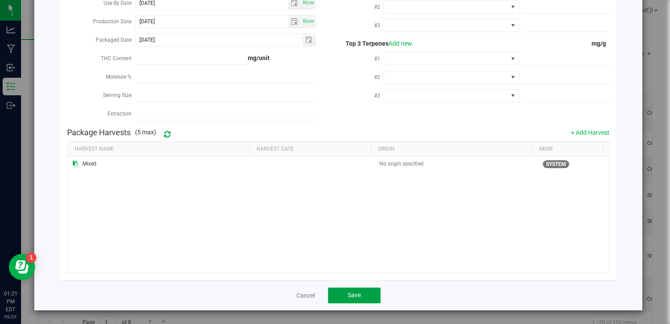
type input "45.0000"
click at [358, 292] on button "Save" at bounding box center [354, 295] width 53 height 16
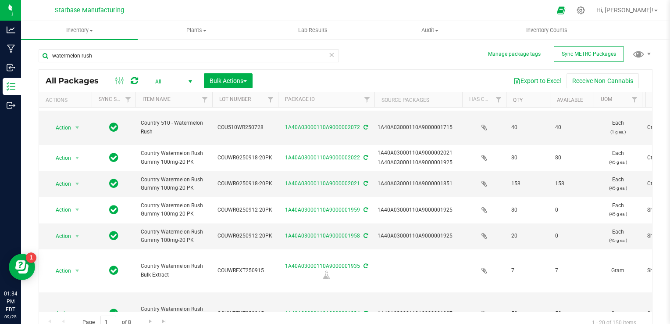
scroll to position [176, 0]
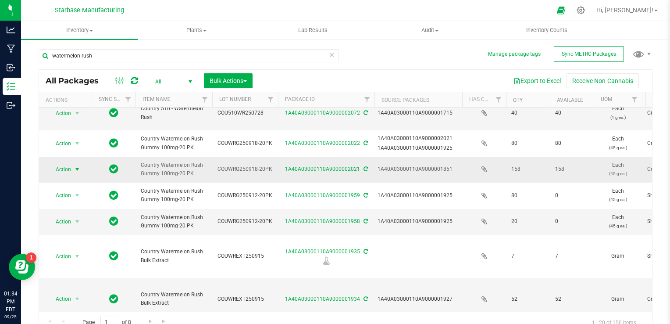
click at [74, 169] on span "select" at bounding box center [77, 169] width 7 height 7
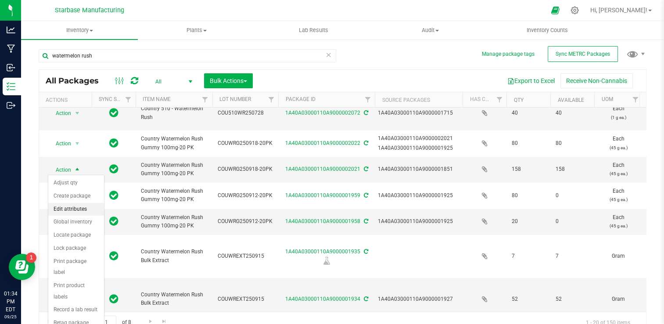
click at [84, 208] on li "Edit attributes" at bounding box center [76, 209] width 56 height 13
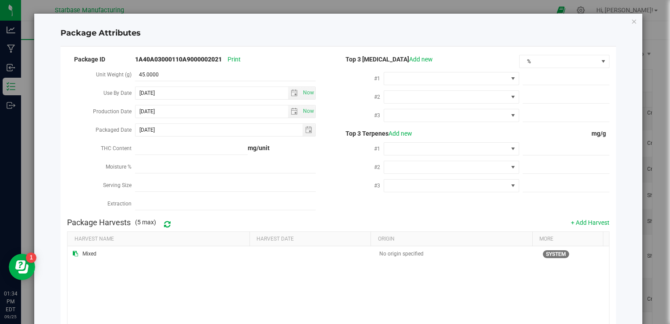
click at [622, 20] on div "Package Attributes Package ID 1A40A03000110A9000002021 Print Unit Weight (g) 45…" at bounding box center [338, 207] width 609 height 387
click at [631, 22] on icon "Close modal" at bounding box center [634, 21] width 6 height 11
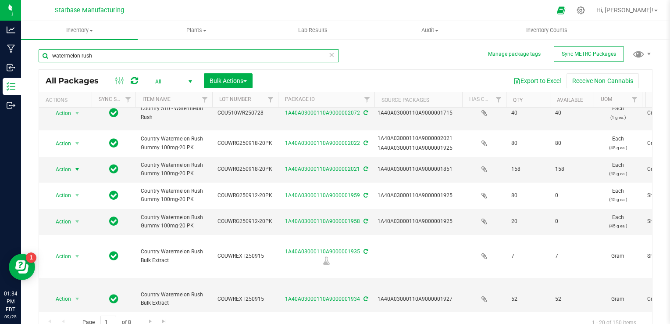
click at [128, 59] on input "watermelon rush" at bounding box center [189, 55] width 301 height 13
click at [128, 57] on input "watermelon rush" at bounding box center [189, 55] width 301 height 13
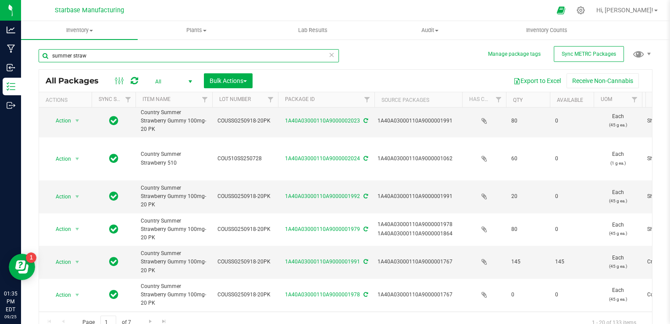
scroll to position [351, 0]
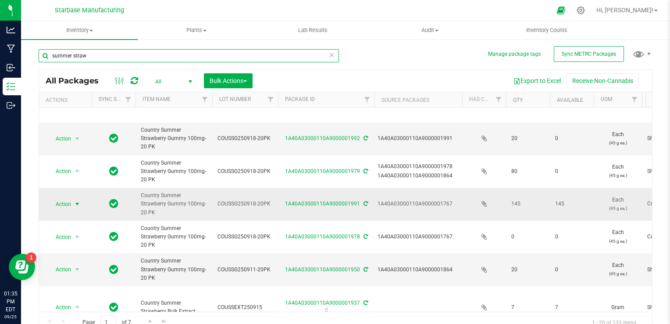
type input "summer straw"
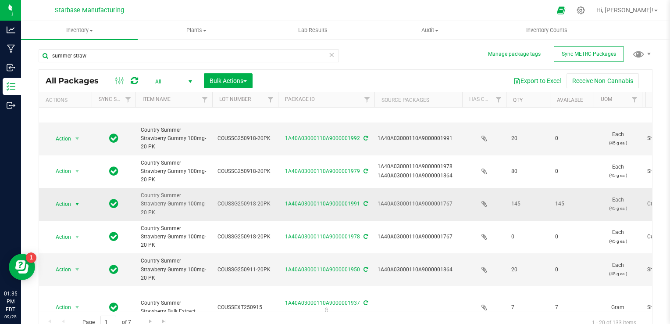
click at [66, 198] on span "Action" at bounding box center [60, 204] width 24 height 12
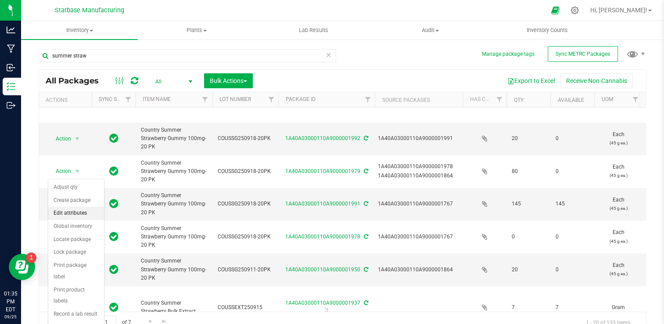
click at [74, 212] on li "Edit attributes" at bounding box center [76, 213] width 56 height 13
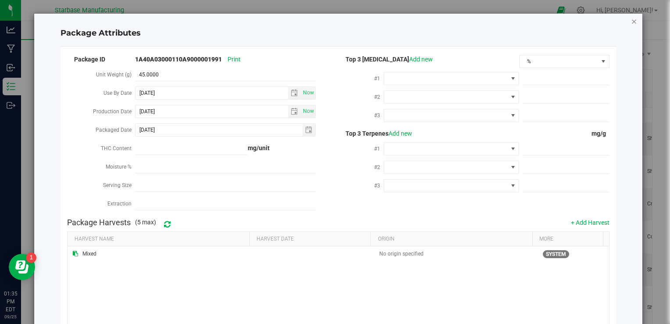
click at [631, 23] on icon "Close modal" at bounding box center [634, 21] width 6 height 11
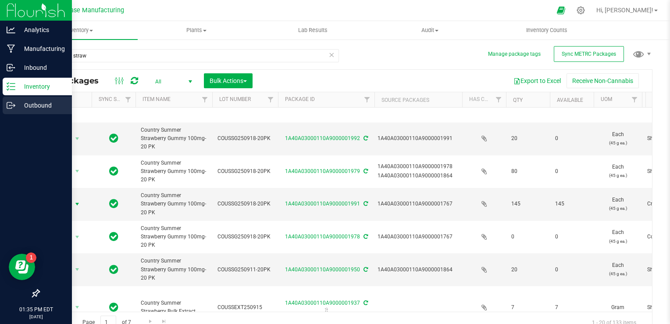
click at [14, 100] on div "Outbound" at bounding box center [37, 106] width 69 height 18
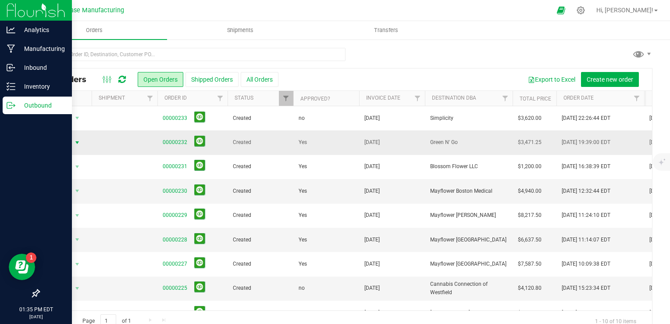
click at [61, 140] on span "Action" at bounding box center [60, 142] width 24 height 12
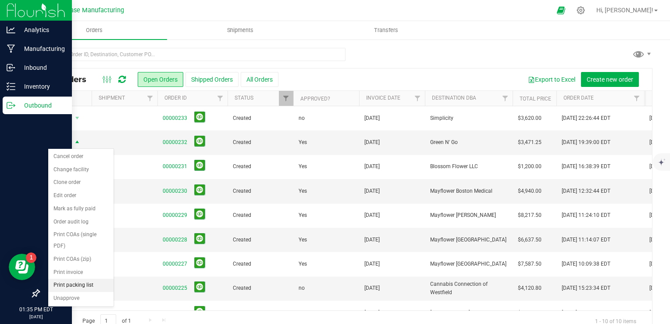
click at [79, 280] on li "Print packing list" at bounding box center [80, 285] width 65 height 13
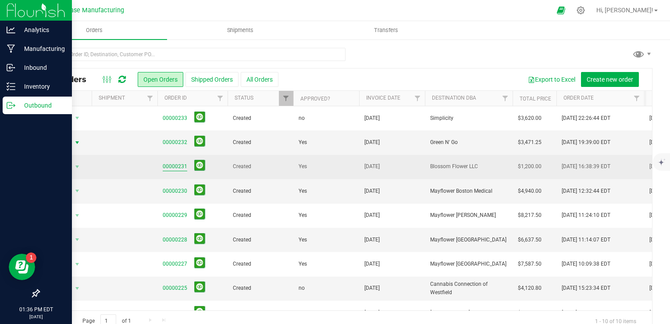
click at [180, 168] on link "00000231" at bounding box center [175, 166] width 25 height 8
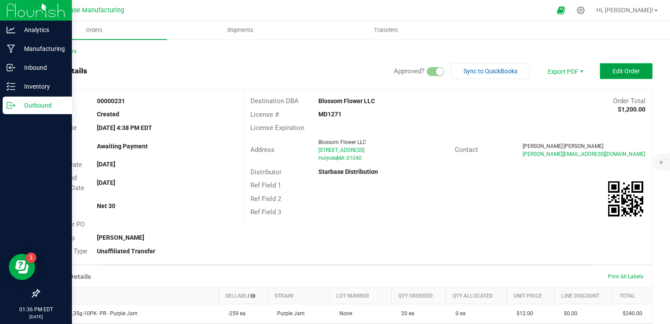
click at [629, 68] on span "Edit Order" at bounding box center [626, 71] width 27 height 7
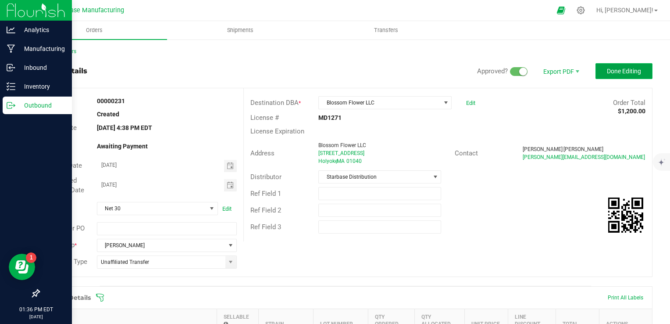
click at [615, 76] on button "Done Editing" at bounding box center [624, 71] width 57 height 16
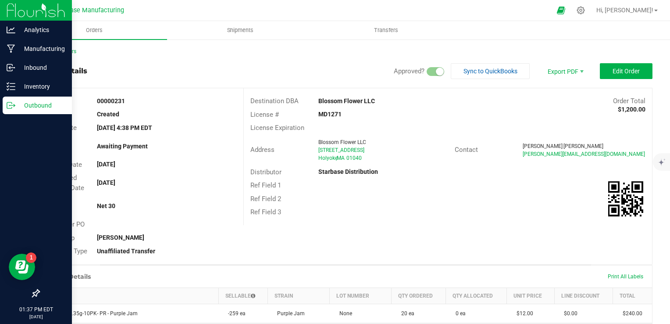
click at [14, 113] on div "Outbound" at bounding box center [37, 106] width 69 height 18
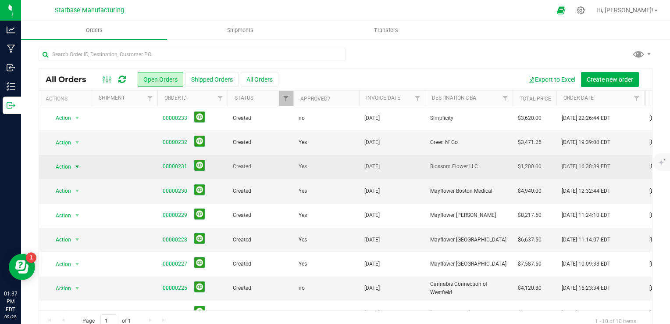
click at [69, 169] on span "Action" at bounding box center [60, 167] width 24 height 12
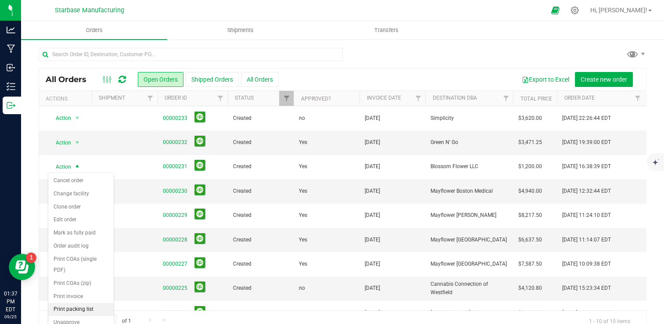
click at [81, 307] on li "Print packing list" at bounding box center [80, 309] width 65 height 13
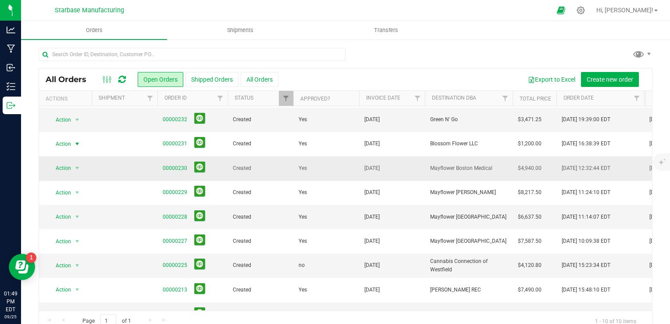
scroll to position [44, 0]
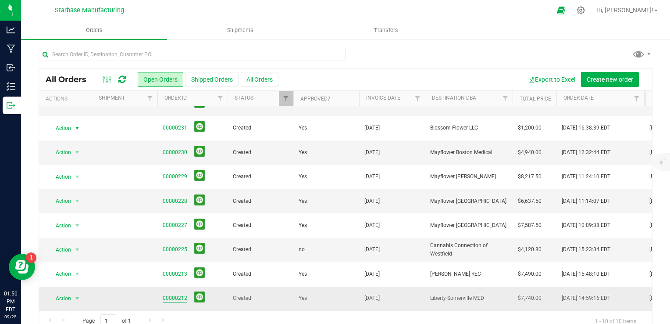
click at [176, 294] on link "00000212" at bounding box center [175, 298] width 25 height 8
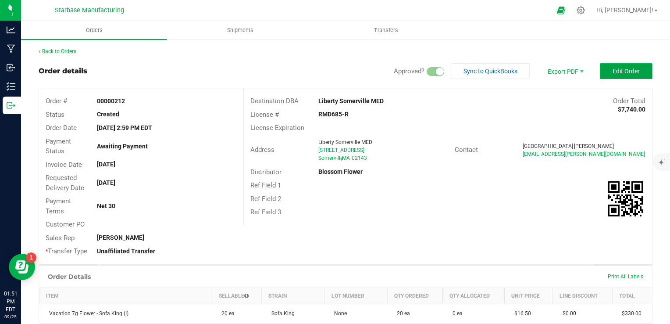
click at [635, 71] on button "Edit Order" at bounding box center [626, 71] width 53 height 16
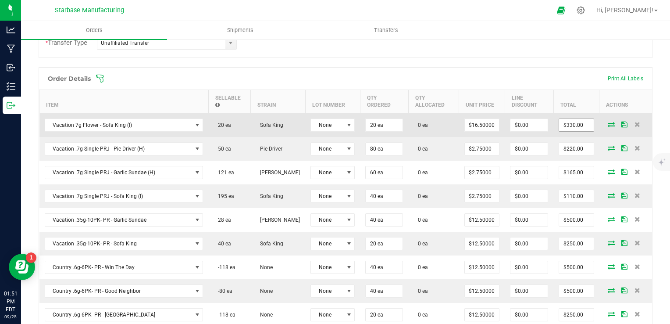
scroll to position [219, 0]
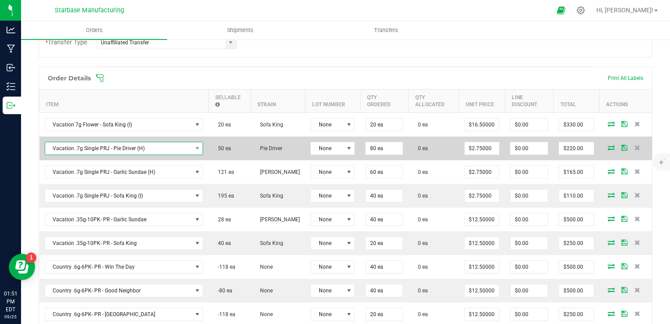
click at [148, 151] on span "Vacation .7g Single PRJ - Pie Driver (H)" at bounding box center [118, 148] width 147 height 12
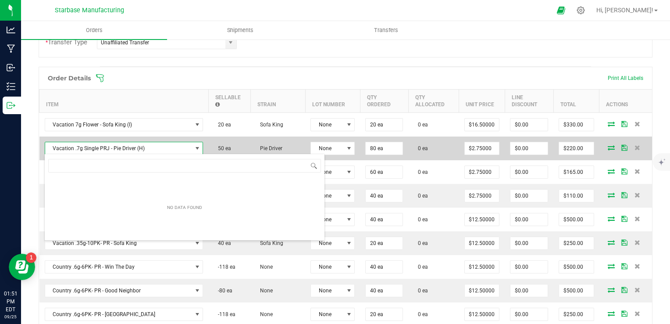
scroll to position [13, 155]
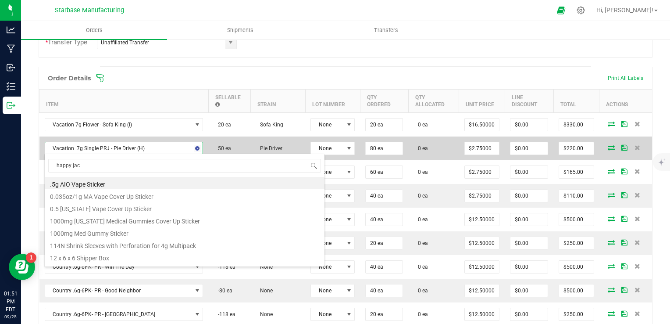
type input "happy jack"
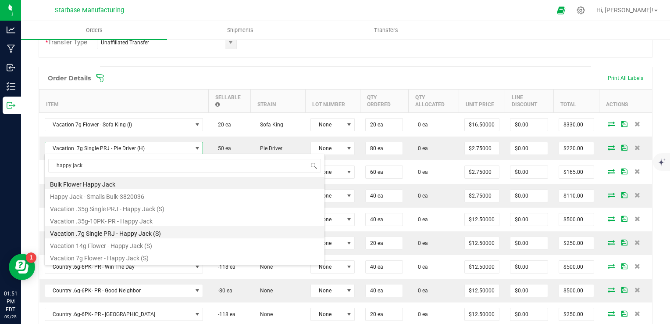
click at [130, 233] on li "Vacation .7g Single PRJ - Happy Jack (S)" at bounding box center [185, 232] width 280 height 12
type input "$3.00000"
type input "$240.00"
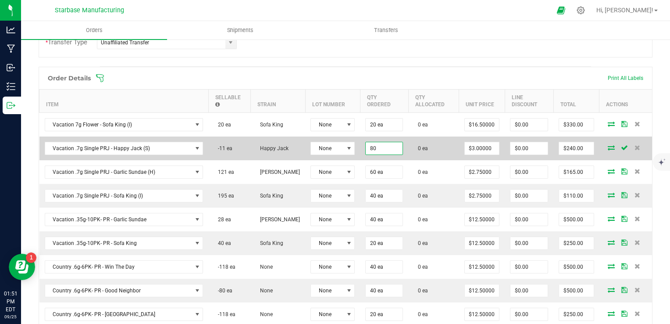
click at [380, 148] on input "80" at bounding box center [384, 148] width 37 height 12
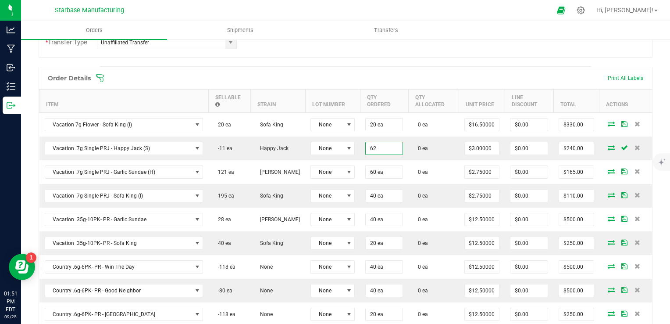
type input "62 ea"
type input "$186.00"
click at [488, 67] on div "Order Details Print All Labels" at bounding box center [345, 78] width 613 height 22
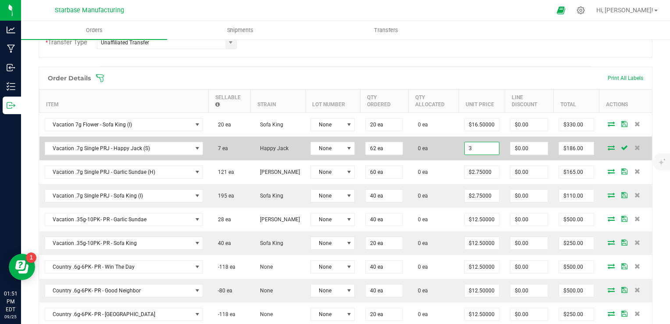
click at [483, 149] on input "3" at bounding box center [482, 148] width 34 height 12
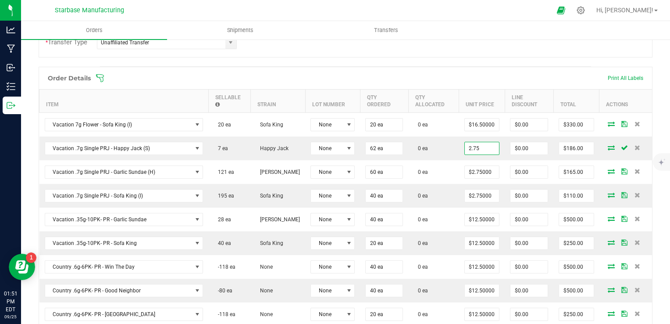
type input "$2.75000"
type input "$170.50"
click at [491, 65] on div "Order details Approved? Export PDF Done Editing Order # 00000212 Status Created…" at bounding box center [346, 264] width 614 height 841
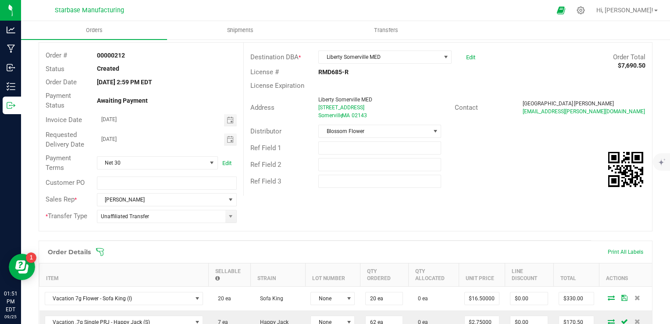
scroll to position [0, 0]
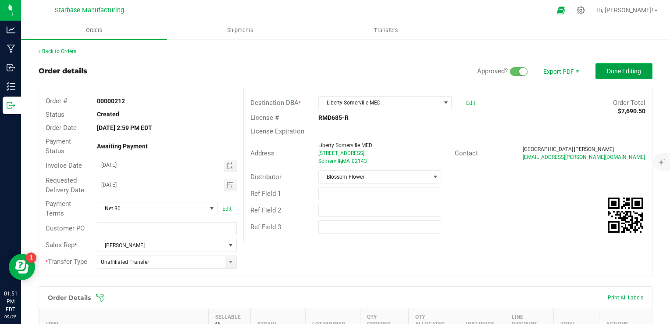
click at [610, 71] on span "Done Editing" at bounding box center [624, 71] width 34 height 7
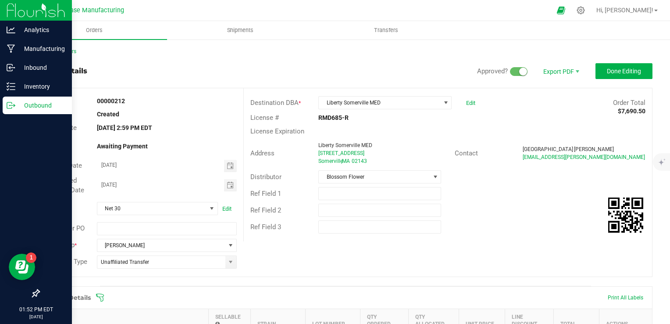
click at [12, 103] on icon at bounding box center [11, 105] width 9 height 9
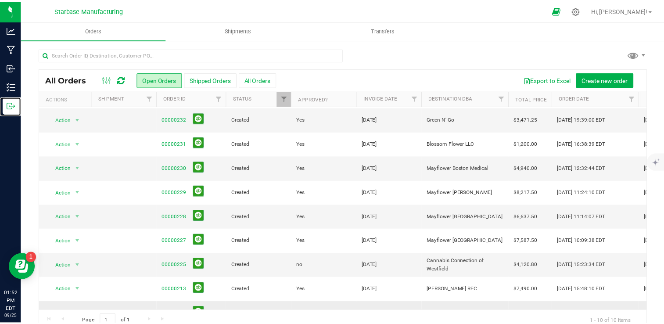
scroll to position [44, 0]
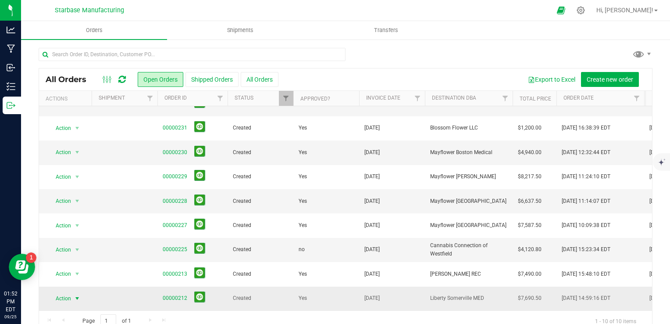
click at [76, 295] on span "select" at bounding box center [77, 298] width 7 height 7
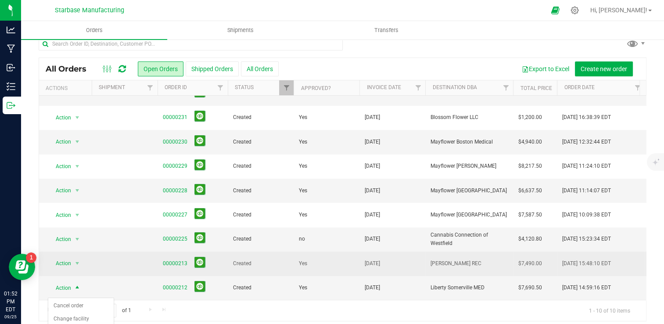
scroll to position [16, 0]
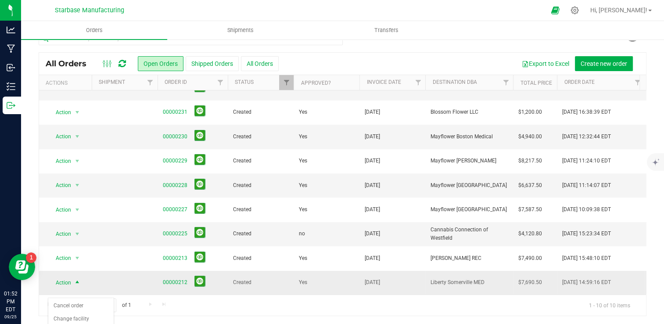
click at [75, 279] on span "select" at bounding box center [77, 282] width 7 height 7
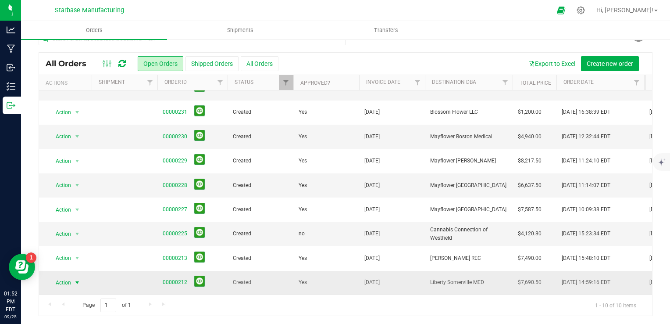
click at [75, 279] on span "select" at bounding box center [77, 282] width 7 height 7
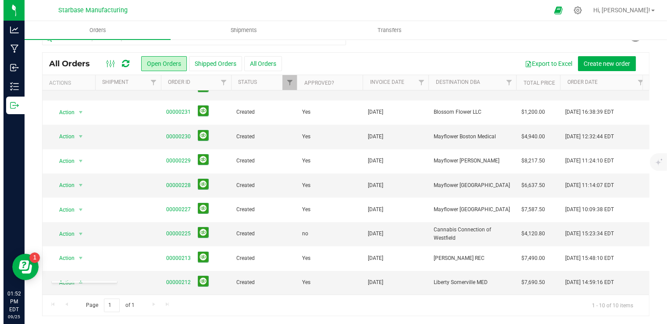
scroll to position [0, 0]
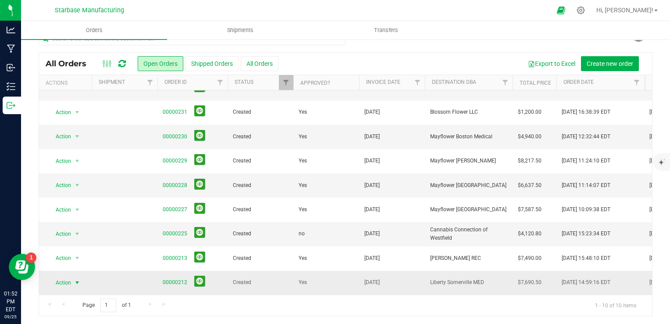
click at [79, 279] on span "select" at bounding box center [77, 282] width 7 height 7
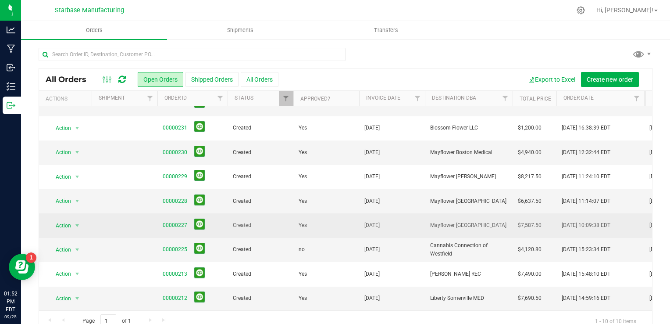
scroll to position [44, 0]
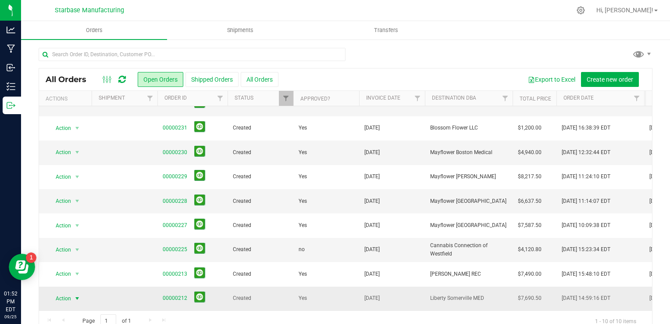
click at [75, 295] on span "select" at bounding box center [77, 298] width 7 height 7
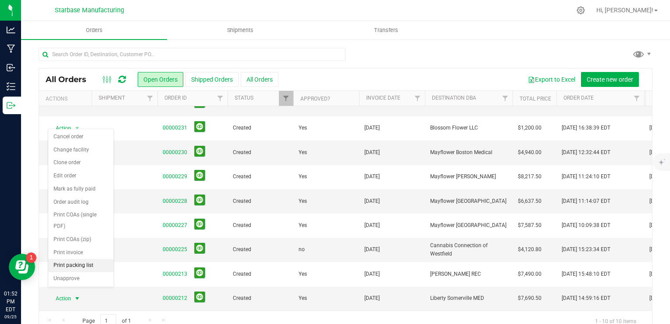
click at [75, 265] on li "Print packing list" at bounding box center [80, 265] width 65 height 13
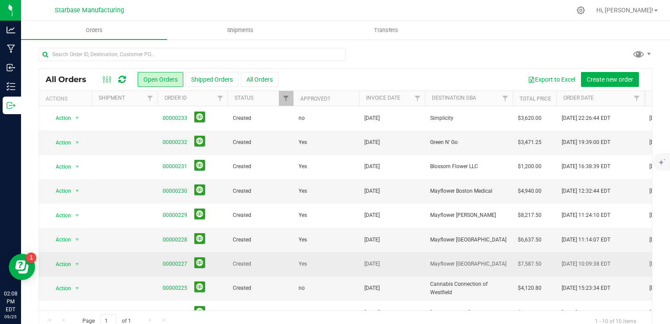
scroll to position [0, 0]
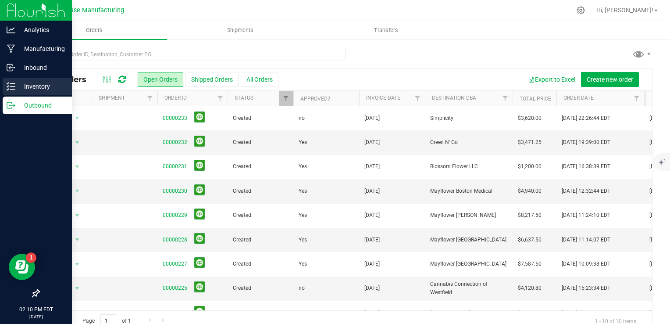
click at [21, 83] on p "Inventory" at bounding box center [41, 86] width 53 height 11
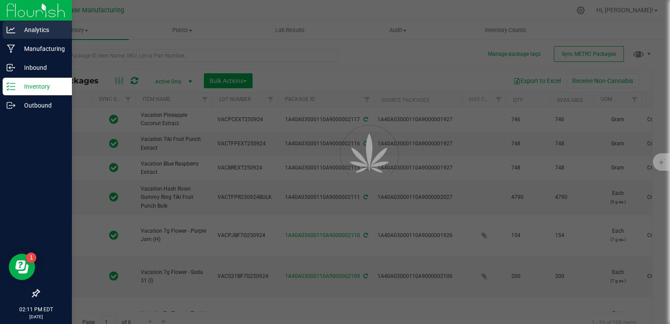
type input "[DATE]"
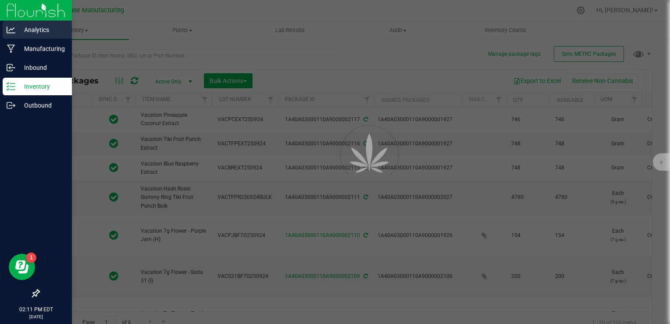
type input "[DATE]"
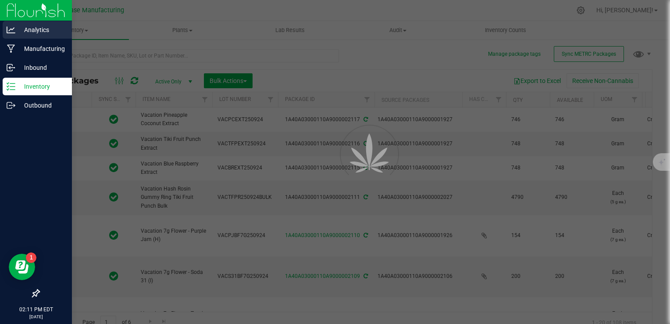
type input "[DATE]"
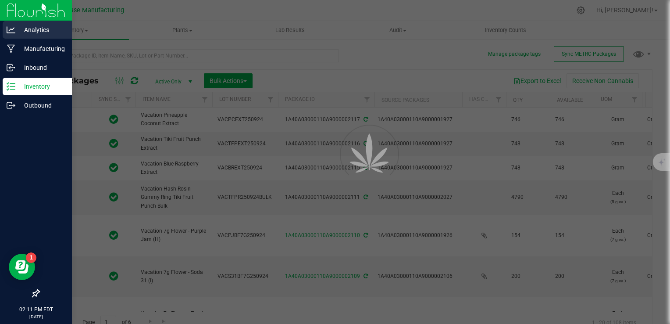
type input "[DATE]"
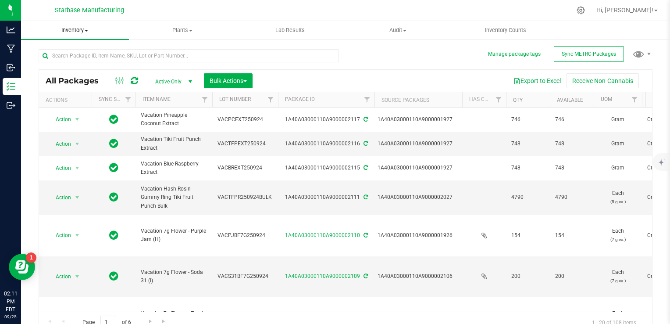
click at [78, 32] on span "Inventory" at bounding box center [75, 30] width 108 height 8
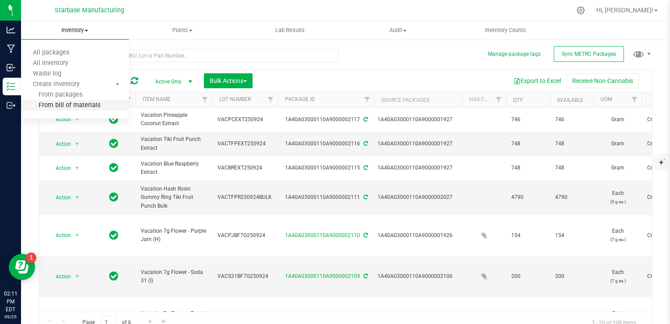
click at [71, 106] on span "From bill of materials" at bounding box center [60, 105] width 79 height 7
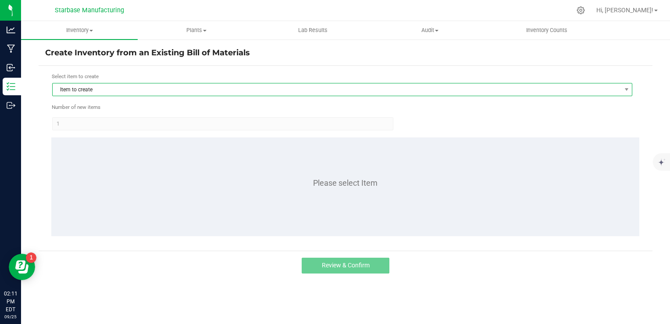
click at [233, 89] on span "Item to create" at bounding box center [337, 89] width 569 height 12
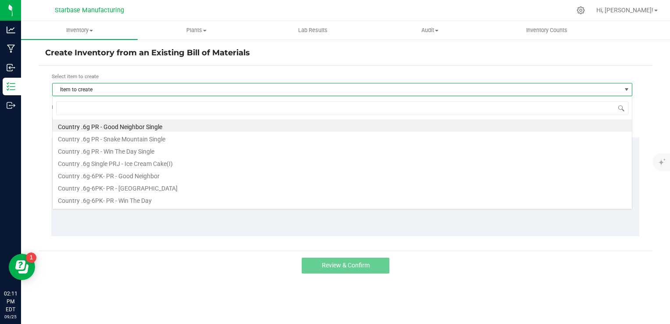
scroll to position [13, 581]
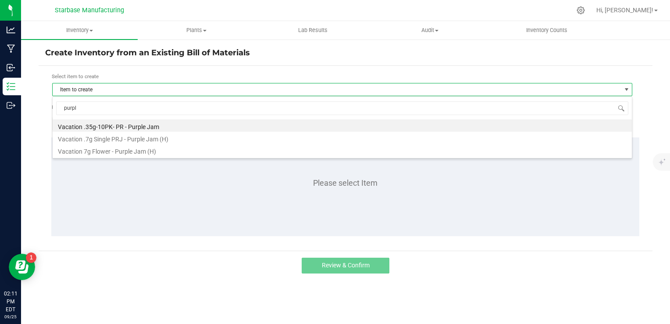
type input "purple"
click at [208, 126] on li "Vacation .35g-10PK- PR - Purple Jam" at bounding box center [343, 125] width 580 height 12
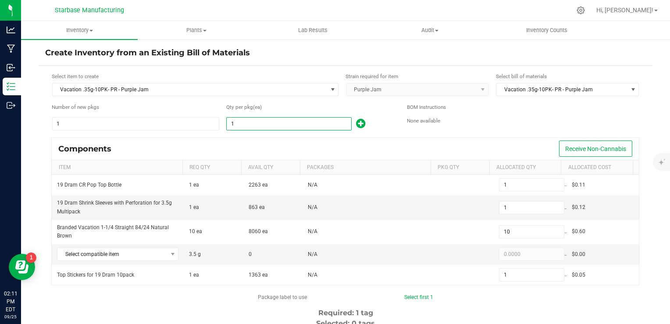
click at [275, 127] on input "1" at bounding box center [289, 124] width 125 height 12
type input "2"
type input "20"
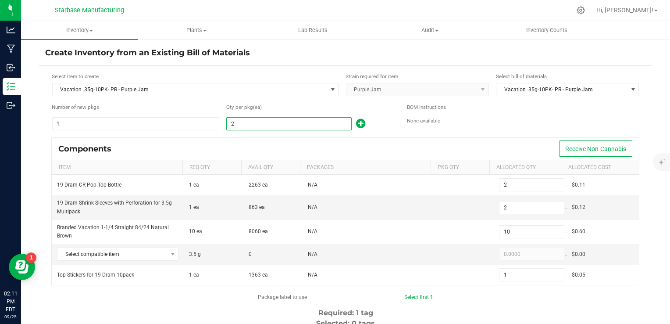
type input "2"
type input "21"
type input "210"
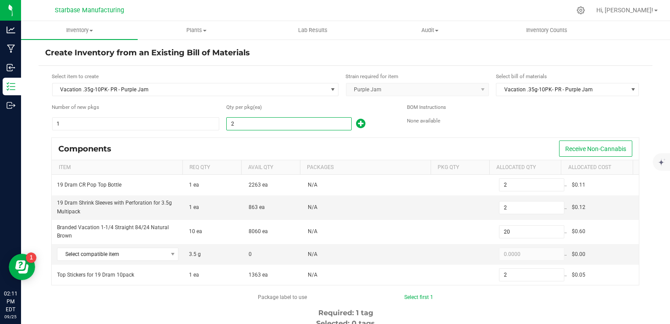
type input "21"
type input "218"
type input "2,180"
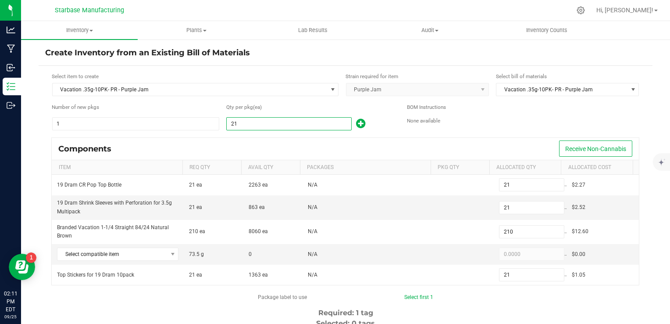
type input "218"
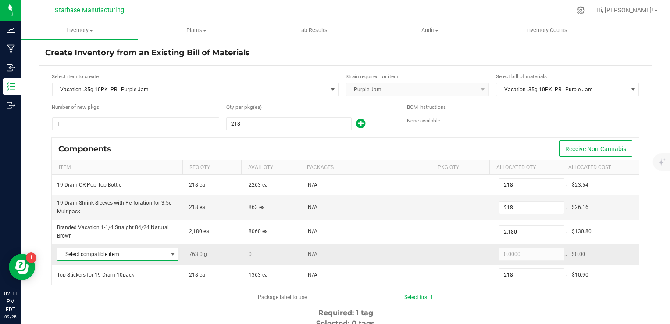
click at [161, 254] on span "Select compatible item" at bounding box center [112, 254] width 110 height 12
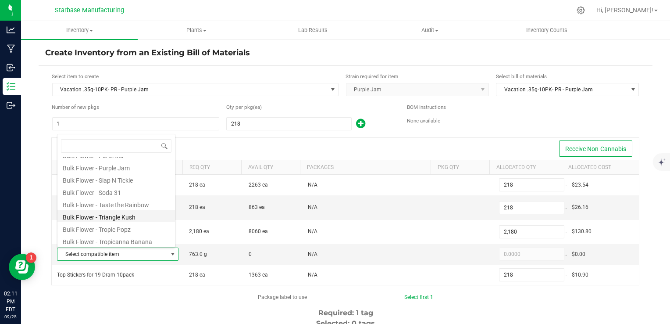
scroll to position [132, 0]
click at [123, 221] on li "Bulk Flower - Purple Jam" at bounding box center [116, 216] width 118 height 12
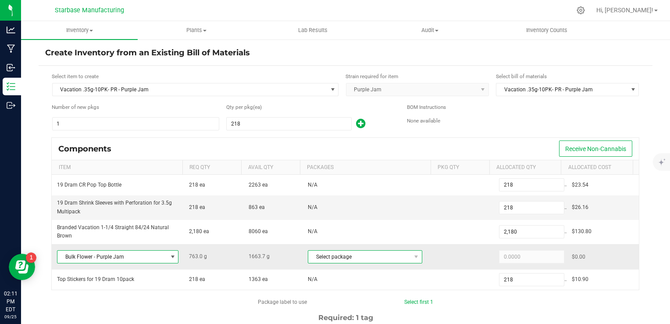
click at [333, 256] on span "Select package" at bounding box center [359, 257] width 103 height 12
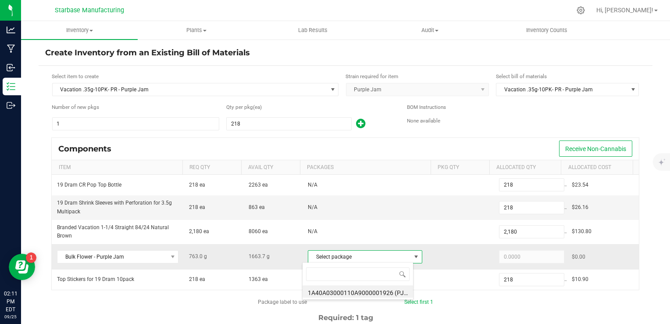
scroll to position [13, 111]
click at [358, 289] on li "1A40A03000110A9000001926 (PJ250915)" at bounding box center [358, 291] width 111 height 12
type input "763.0000"
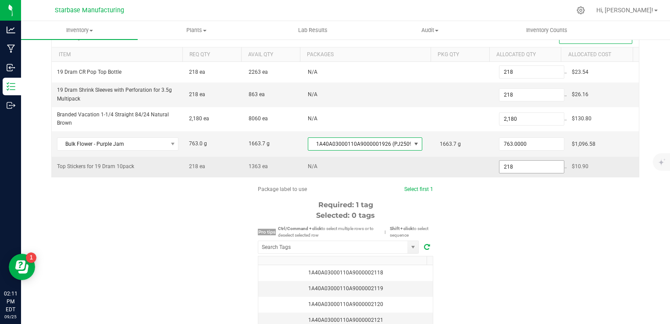
scroll to position [132, 0]
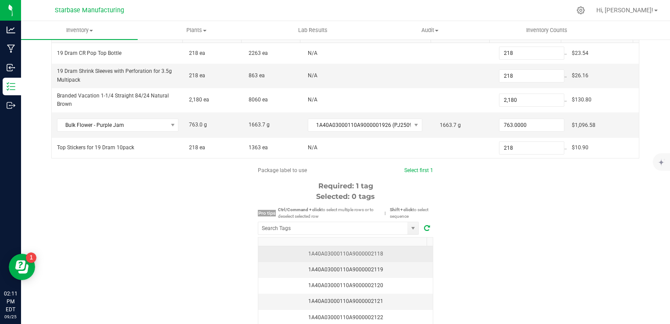
click at [373, 250] on div "1A40A03000110A9000002118" at bounding box center [346, 254] width 164 height 8
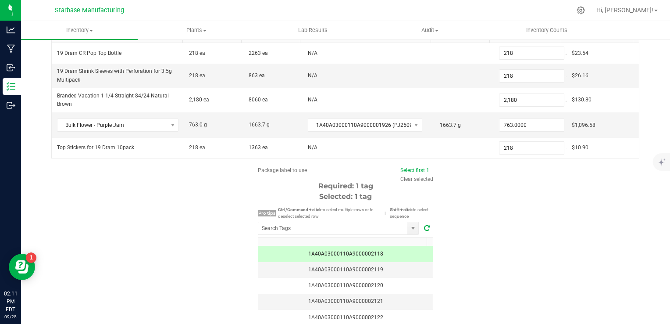
click at [424, 227] on icon at bounding box center [427, 227] width 6 height 7
click at [424, 226] on icon at bounding box center [427, 227] width 6 height 7
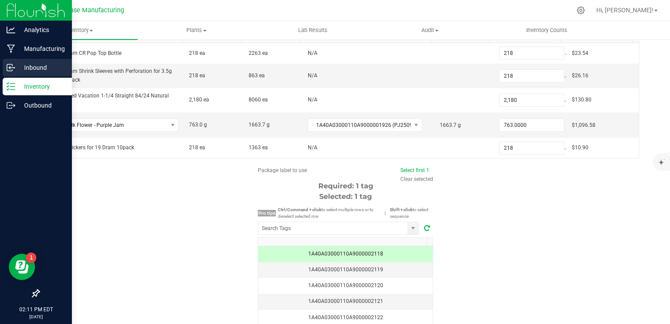
click at [11, 71] on icon at bounding box center [11, 67] width 9 height 9
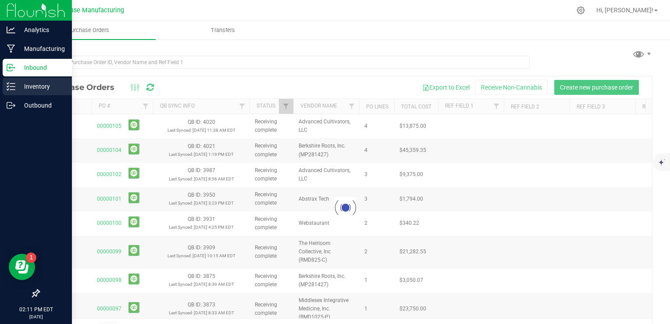
click at [18, 89] on p "Inventory" at bounding box center [41, 86] width 53 height 11
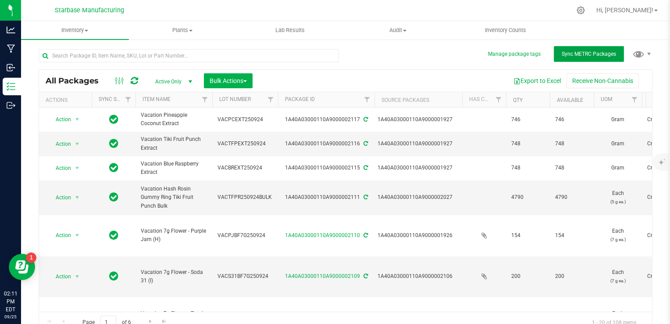
click at [593, 55] on span "Sync METRC Packages" at bounding box center [589, 54] width 54 height 6
type input "[DATE]"
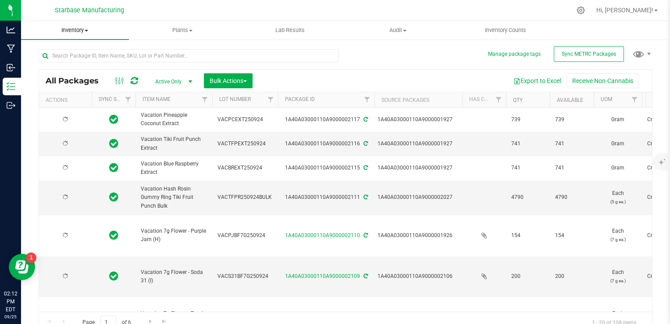
type input "[DATE]"
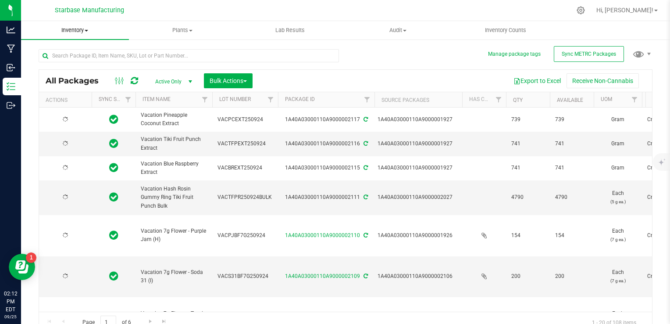
type input "[DATE]"
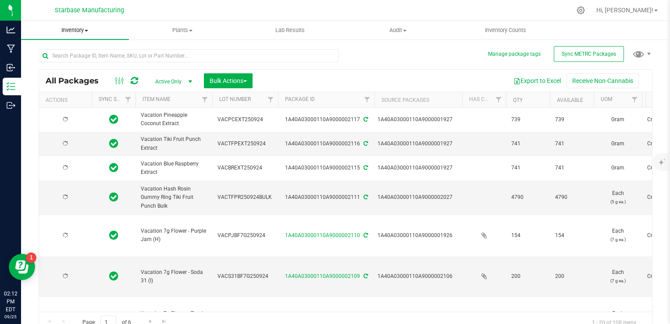
type input "[DATE]"
click at [81, 31] on span "Inventory" at bounding box center [75, 30] width 108 height 8
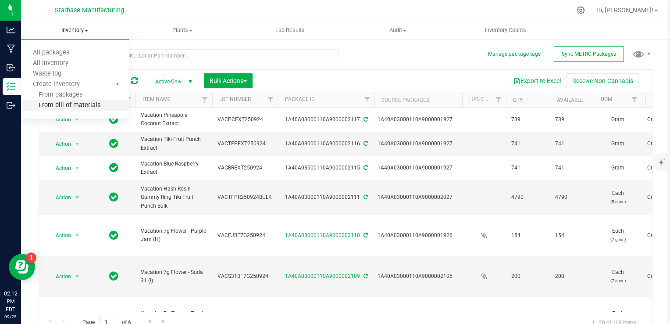
click at [89, 101] on li "From bill of materials" at bounding box center [75, 105] width 108 height 11
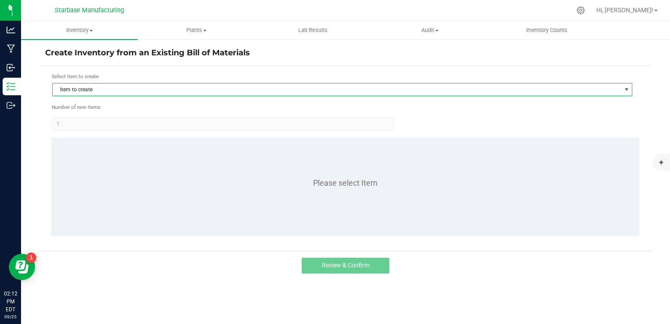
click at [180, 92] on span "Item to create" at bounding box center [337, 89] width 569 height 12
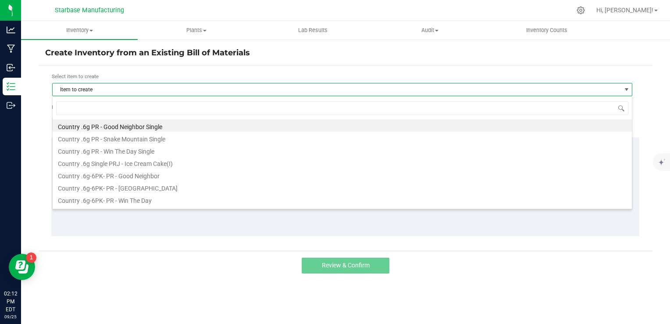
scroll to position [13, 581]
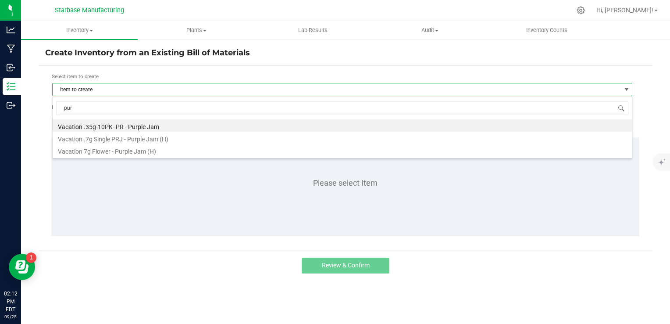
type input "purp"
click at [155, 125] on li "Vacation .35g-10PK- PR - Purple Jam" at bounding box center [343, 125] width 580 height 12
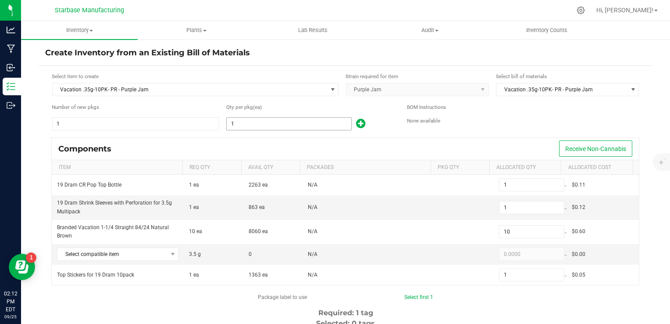
click at [249, 125] on input "1" at bounding box center [289, 124] width 125 height 12
type input "2"
type input "20"
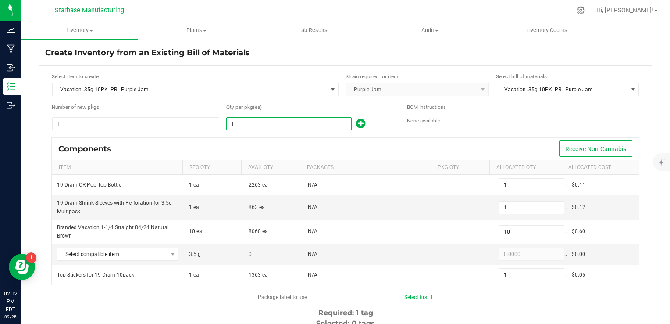
type input "2"
type input "21"
type input "210"
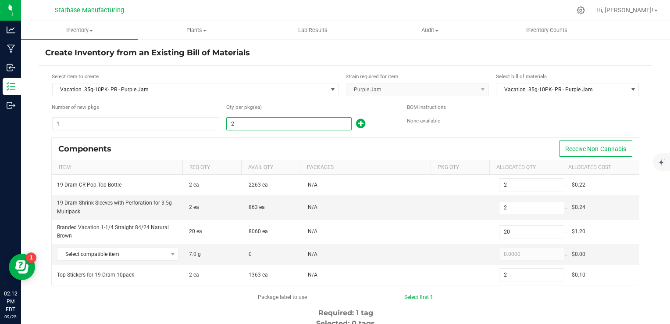
type input "21"
type input "218"
type input "2,180"
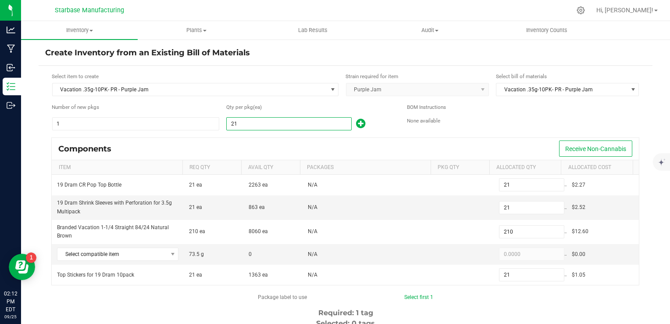
type input "218"
click at [252, 142] on div "Components Receive Non-Cannabis" at bounding box center [346, 149] width 588 height 22
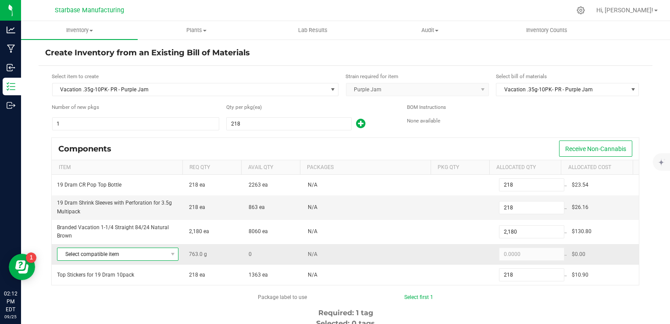
click at [167, 252] on span at bounding box center [172, 254] width 11 height 12
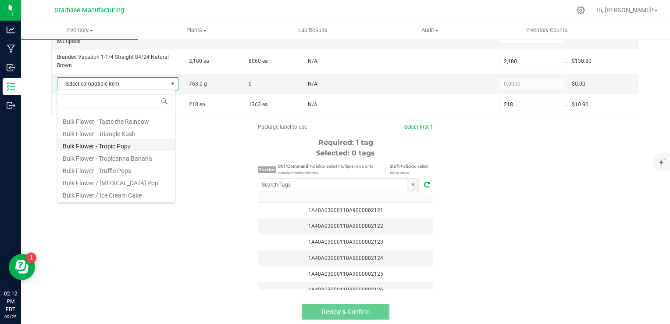
scroll to position [176, 0]
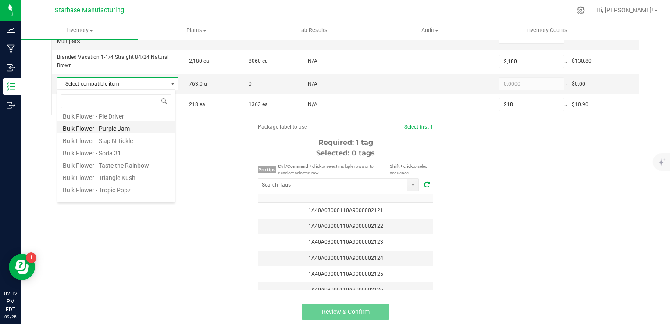
click at [126, 130] on li "Bulk Flower - Purple Jam" at bounding box center [116, 127] width 118 height 12
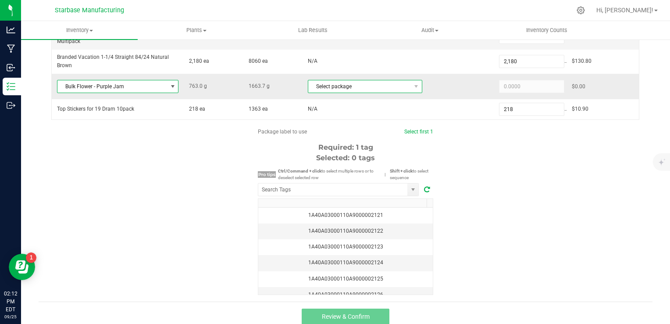
click at [337, 82] on span "Select package" at bounding box center [359, 86] width 103 height 12
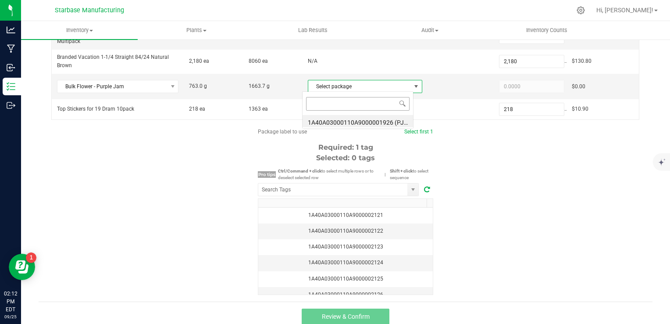
scroll to position [13, 111]
click at [345, 118] on li "1A40A03000110A9000001926 (PJ250915)" at bounding box center [358, 121] width 111 height 12
type input "763.0000"
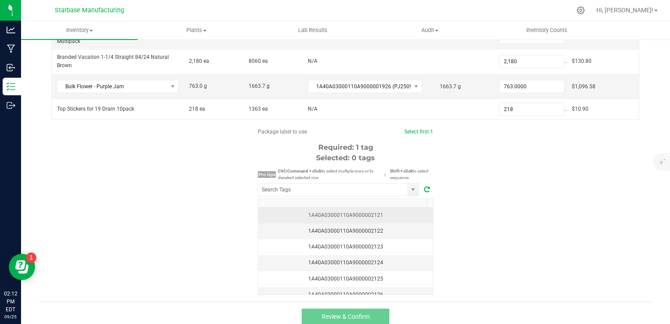
click at [386, 216] on div "1A40A03000110A9000002121" at bounding box center [346, 215] width 164 height 8
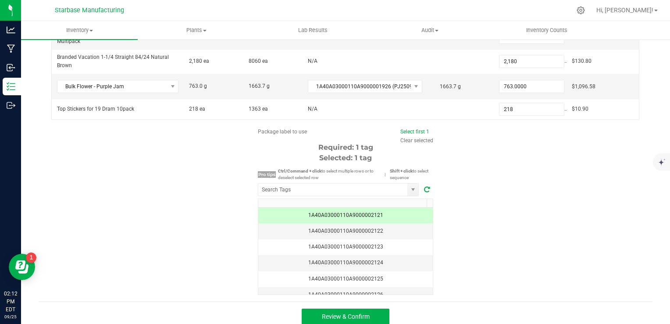
click at [552, 230] on div "Package label to use Select first 1 Clear selected Required: 1 tag Selected: 1 …" at bounding box center [346, 211] width 614 height 167
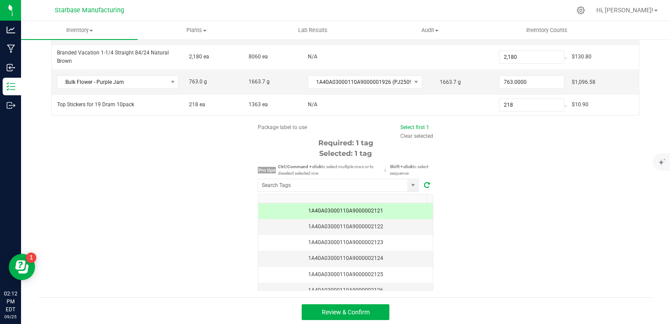
scroll to position [175, 0]
click at [369, 315] on button "Review & Confirm" at bounding box center [346, 312] width 88 height 16
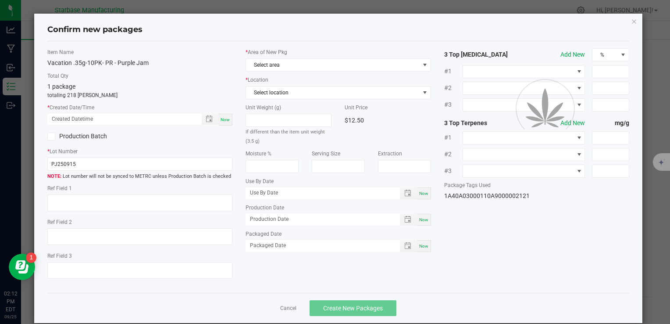
type textarea "[DATE]"
type textarea "RMD825-C, [PHONE_NUMBER], [EMAIL_ADDRESS][DOMAIN_NAME]"
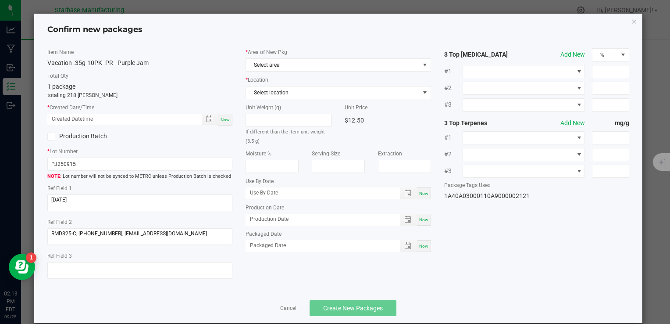
click at [221, 119] on span "Now" at bounding box center [225, 119] width 9 height 5
type input "09/25/2025 02:13 PM"
click at [74, 165] on input "PJ250915" at bounding box center [139, 164] width 185 height 13
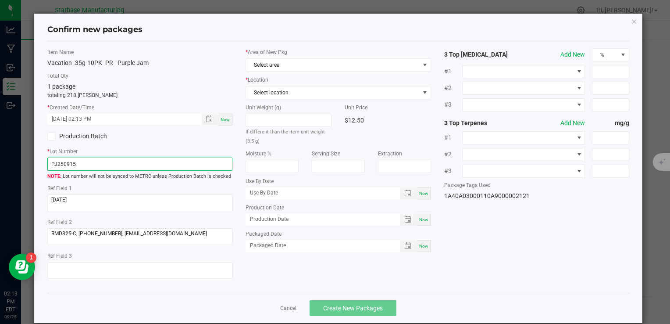
paste input "VACPRPJ.35G10PK250923"
type input "VACPRPJ.35G10PK250925"
click at [425, 221] on div "Now" at bounding box center [424, 220] width 14 height 12
type input "[DATE]"
click at [423, 241] on div "Now" at bounding box center [424, 246] width 14 height 12
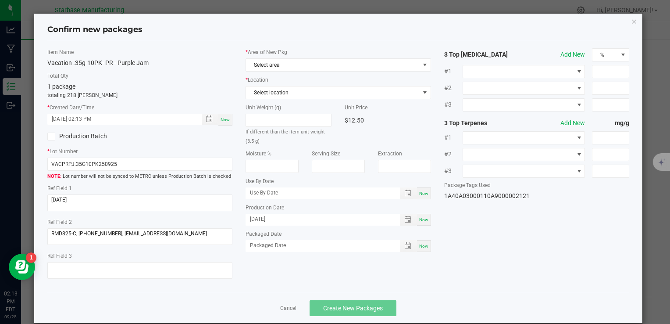
type input "[DATE]"
click at [283, 61] on span "Select area" at bounding box center [332, 65] width 173 height 12
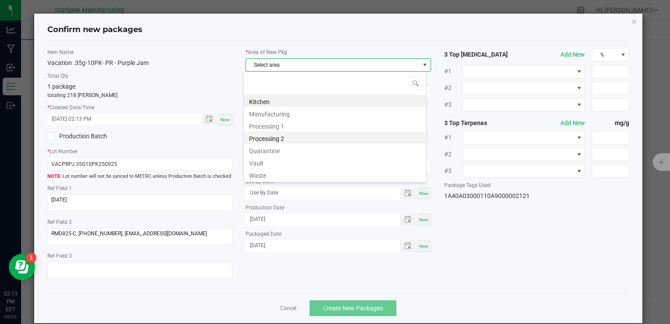
scroll to position [13, 183]
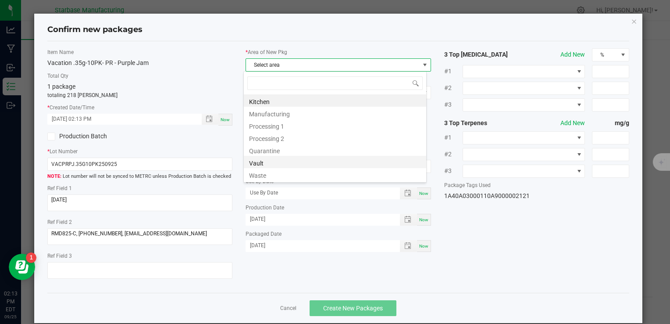
click at [278, 163] on li "Vault" at bounding box center [335, 162] width 183 height 12
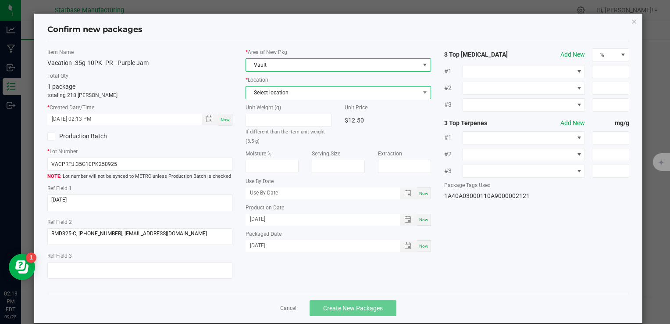
click at [278, 93] on span "Select location" at bounding box center [332, 92] width 173 height 12
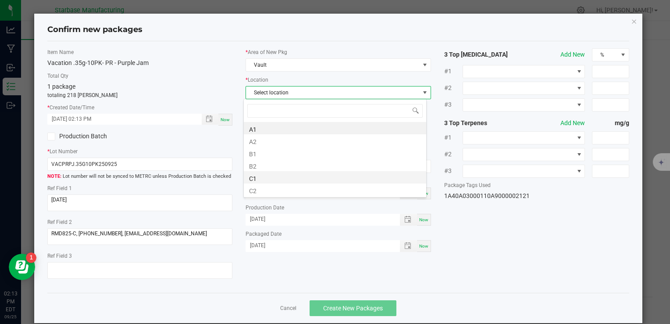
click at [276, 176] on li "C1" at bounding box center [335, 177] width 183 height 12
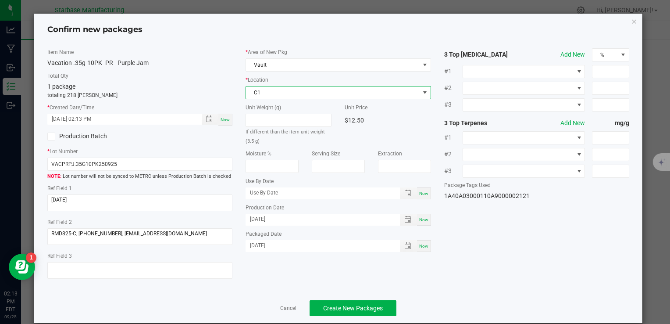
click at [488, 247] on div "Item Name Vacation .35g-10PK- PR - Purple Jam Total Qty 1 package totaling 218 …" at bounding box center [338, 167] width 595 height 238
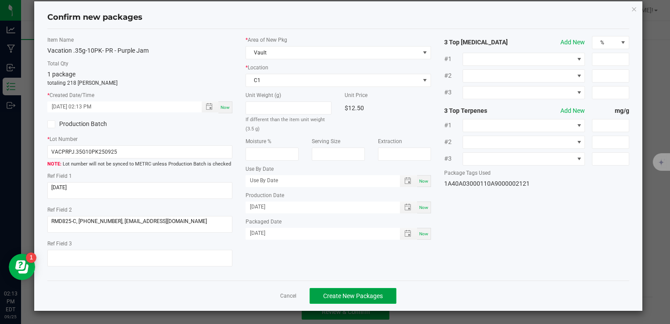
click at [375, 298] on span "Create New Packages" at bounding box center [353, 295] width 60 height 7
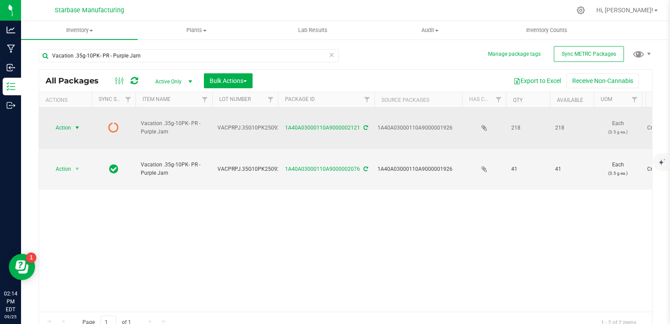
click at [68, 122] on span "Action" at bounding box center [60, 128] width 24 height 12
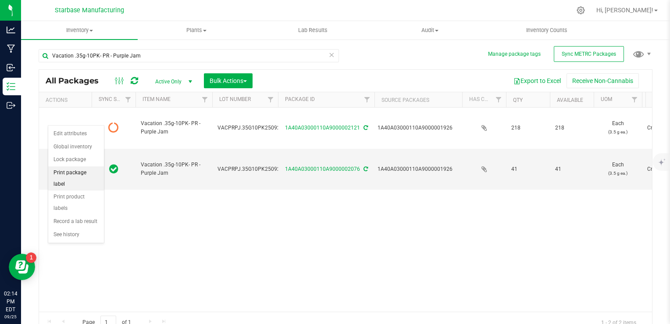
click at [76, 174] on li "Print package label" at bounding box center [76, 178] width 56 height 24
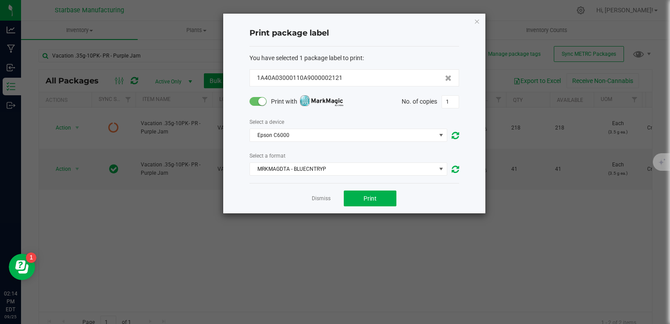
click at [258, 103] on span at bounding box center [259, 101] width 18 height 9
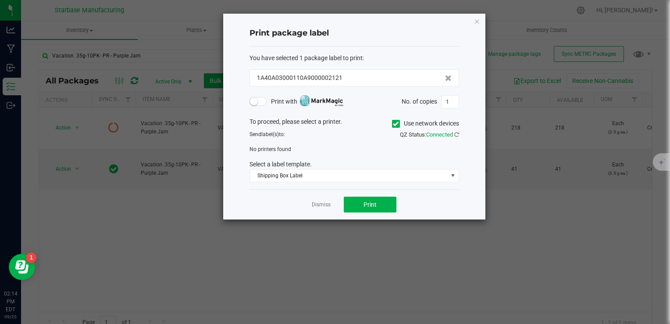
click at [395, 124] on icon at bounding box center [396, 124] width 6 height 0
click at [0, 0] on input "Use network devices" at bounding box center [0, 0] width 0 height 0
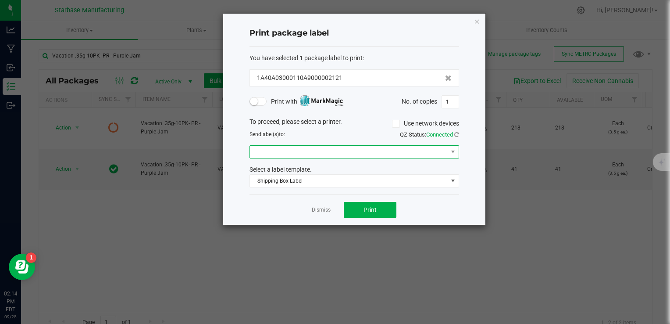
click at [338, 154] on span at bounding box center [349, 152] width 198 height 12
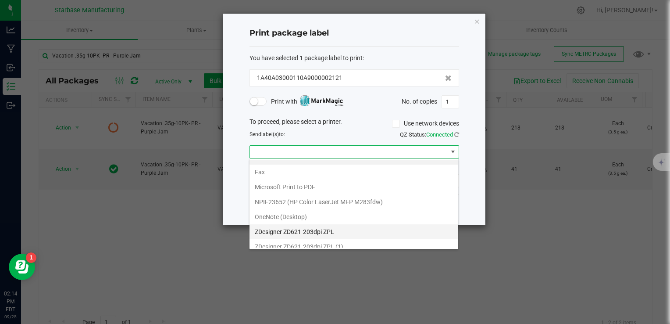
scroll to position [15, 0]
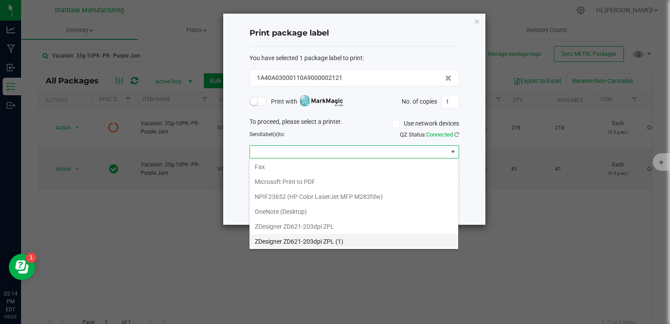
click at [333, 241] on \(1\) "ZDesigner ZD621-203dpi ZPL (1)" at bounding box center [354, 241] width 209 height 15
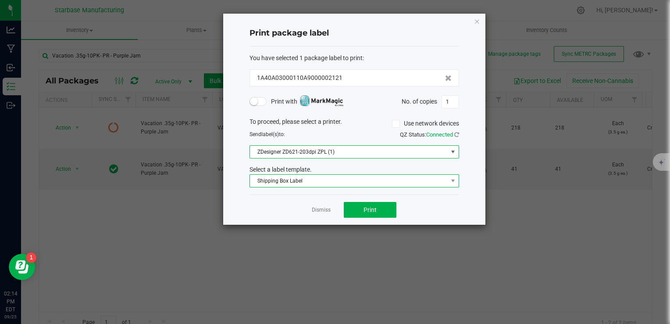
click at [319, 178] on span "Shipping Box Label" at bounding box center [349, 181] width 198 height 12
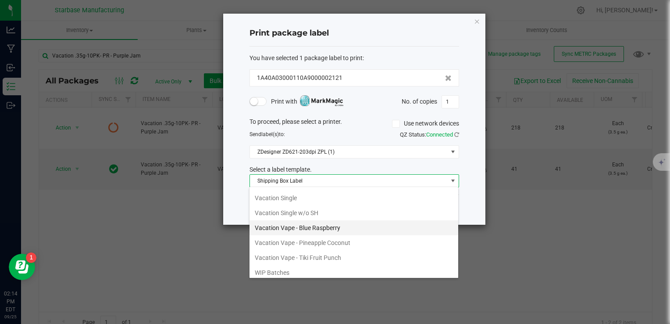
scroll to position [133, 0]
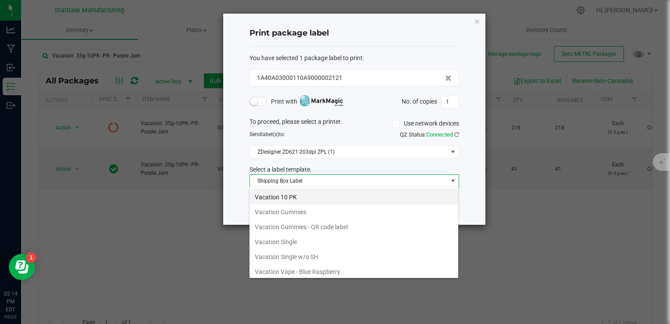
click at [317, 196] on li "Vacation 10 PK" at bounding box center [354, 197] width 209 height 15
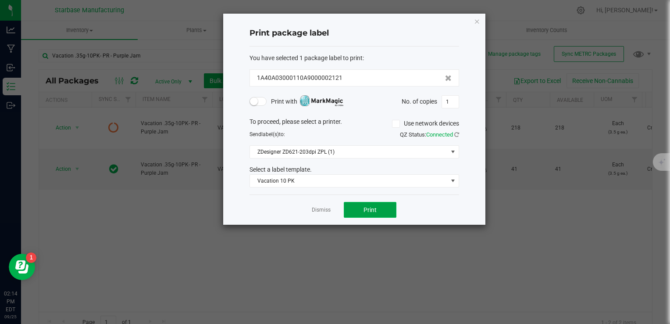
click at [360, 208] on button "Print" at bounding box center [370, 210] width 53 height 16
click at [453, 100] on input "1" at bounding box center [450, 102] width 17 height 12
type input "218"
click at [395, 206] on button "Print" at bounding box center [370, 210] width 53 height 16
click at [330, 209] on div "Dismiss Print" at bounding box center [355, 209] width 210 height 30
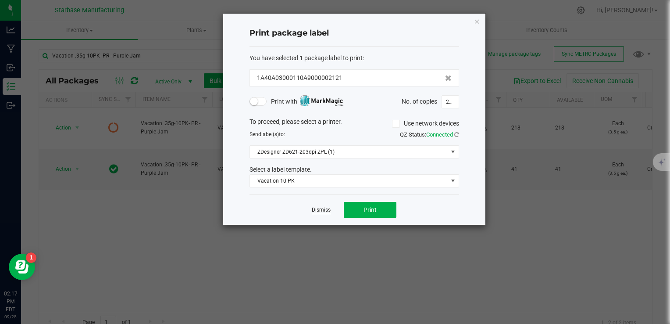
click at [326, 210] on link "Dismiss" at bounding box center [321, 209] width 19 height 7
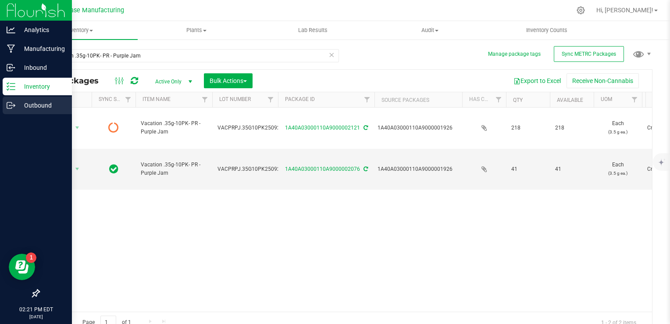
click at [14, 107] on icon at bounding box center [11, 105] width 9 height 9
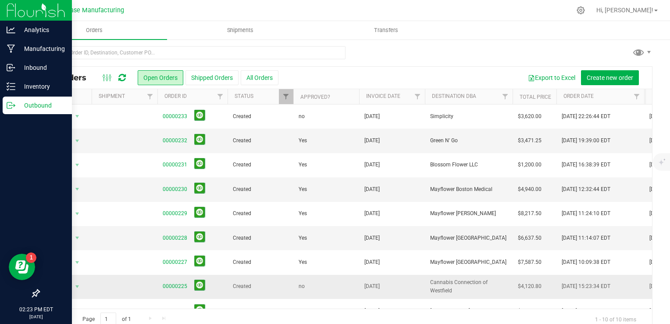
scroll to position [2, 0]
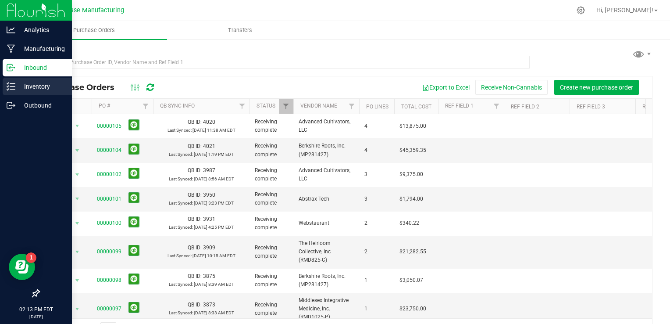
click at [11, 90] on line at bounding box center [12, 90] width 5 height 0
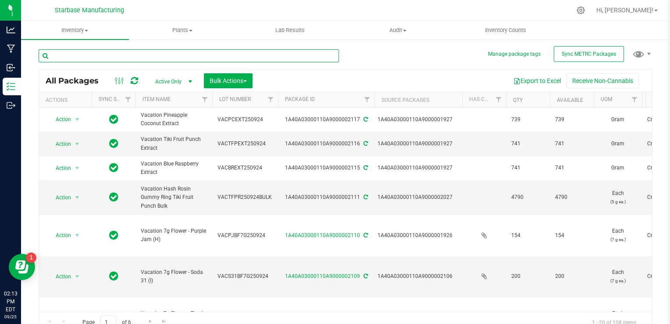
click at [178, 51] on input "text" at bounding box center [189, 55] width 301 height 13
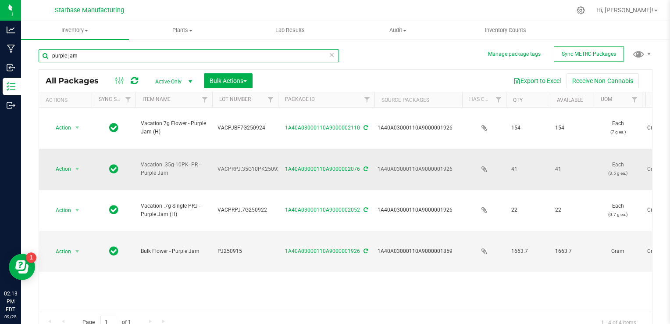
type input "purple jam"
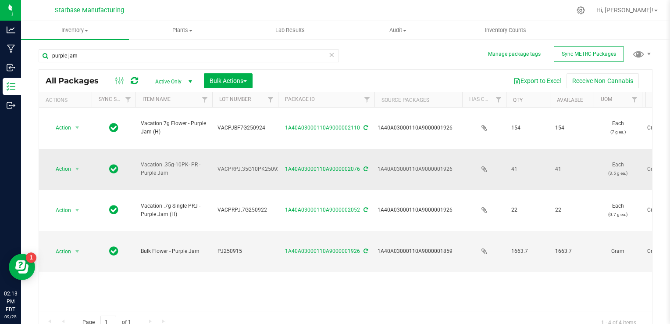
click at [235, 165] on span "VACPRPJ.35G10PK250923" at bounding box center [251, 169] width 66 height 8
click at [235, 162] on input "VACPRPJ.35G10PK250923" at bounding box center [243, 169] width 63 height 14
